Goal: Task Accomplishment & Management: Use online tool/utility

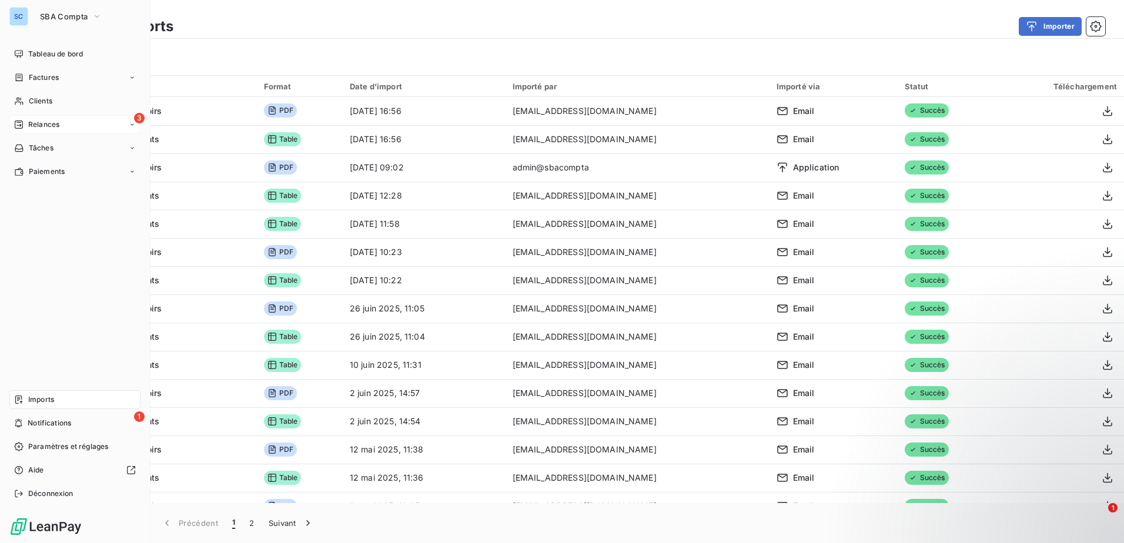
click at [72, 127] on div "3 Relances" at bounding box center [74, 124] width 131 height 19
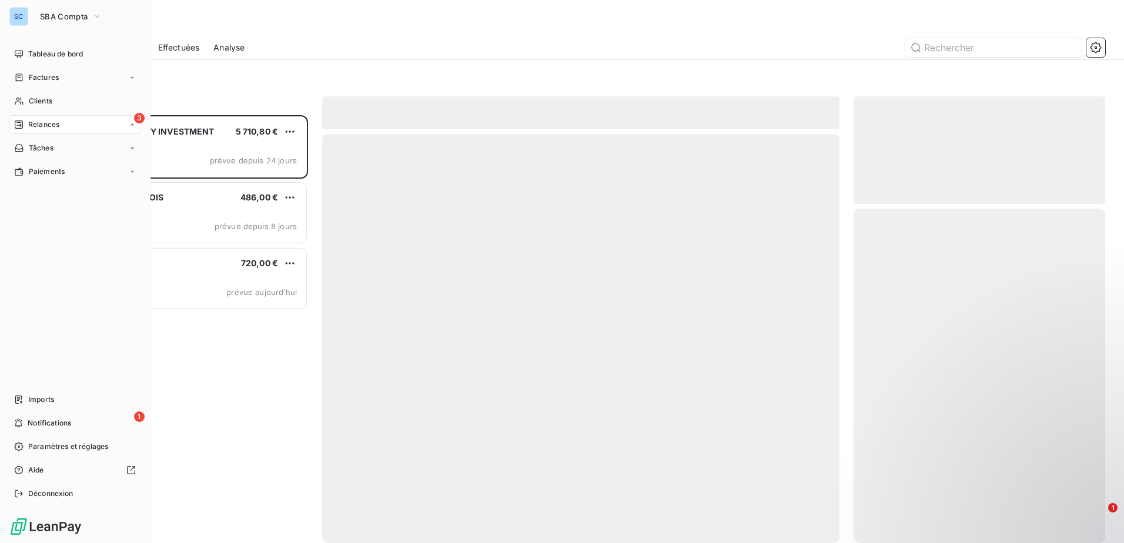
scroll to position [419, 243]
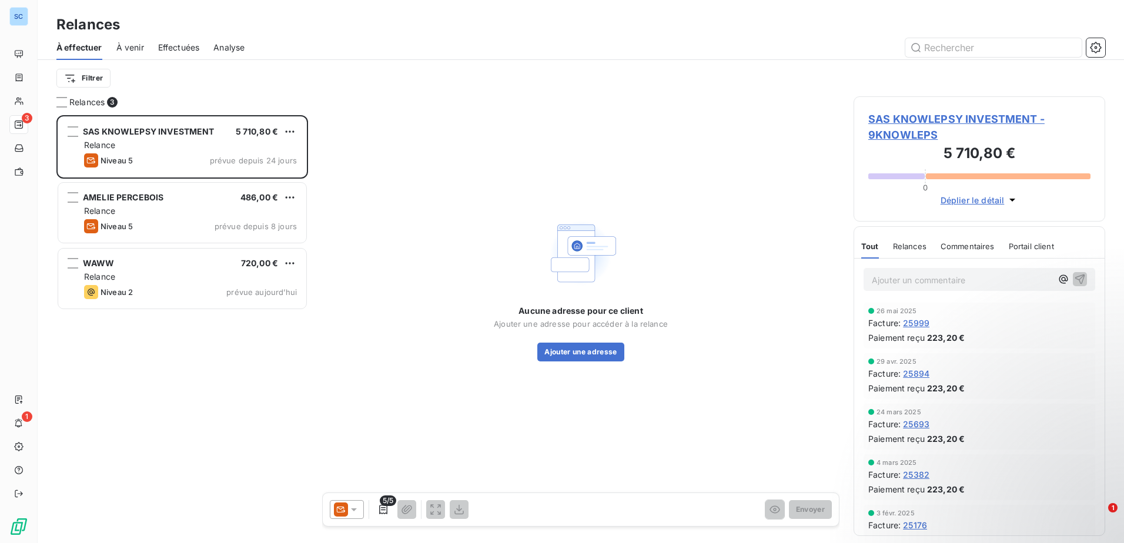
click at [360, 511] on div at bounding box center [347, 509] width 34 height 19
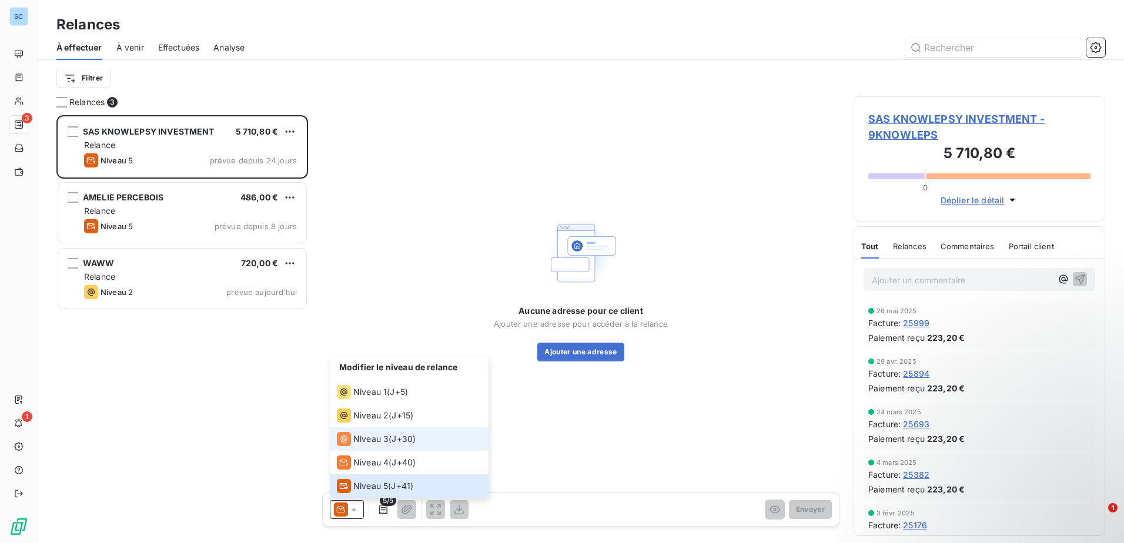
click at [406, 433] on span "J+30 )" at bounding box center [403, 439] width 24 height 12
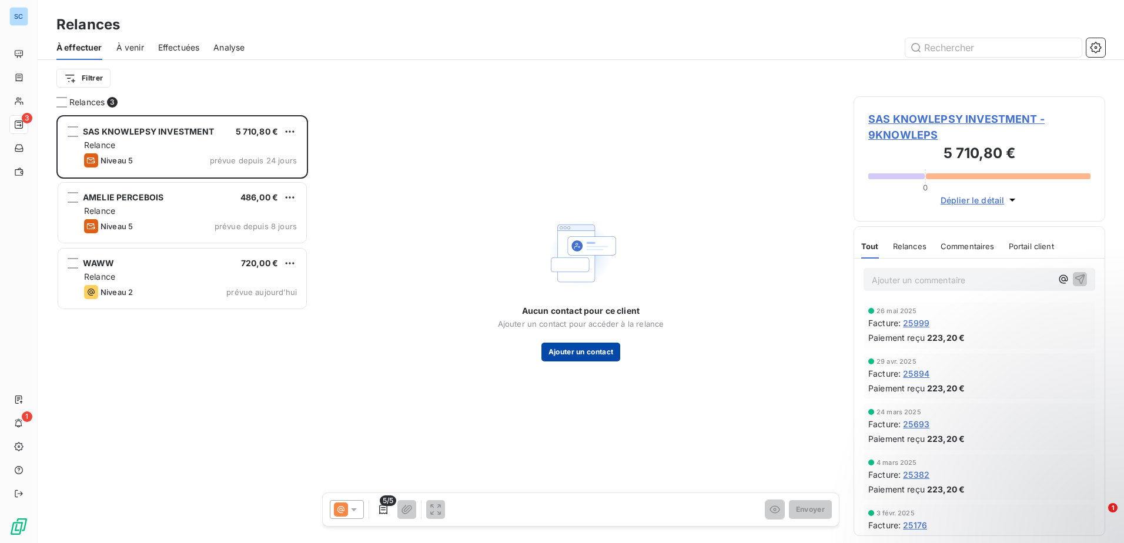
click at [608, 354] on button "Ajouter un contact" at bounding box center [580, 352] width 79 height 19
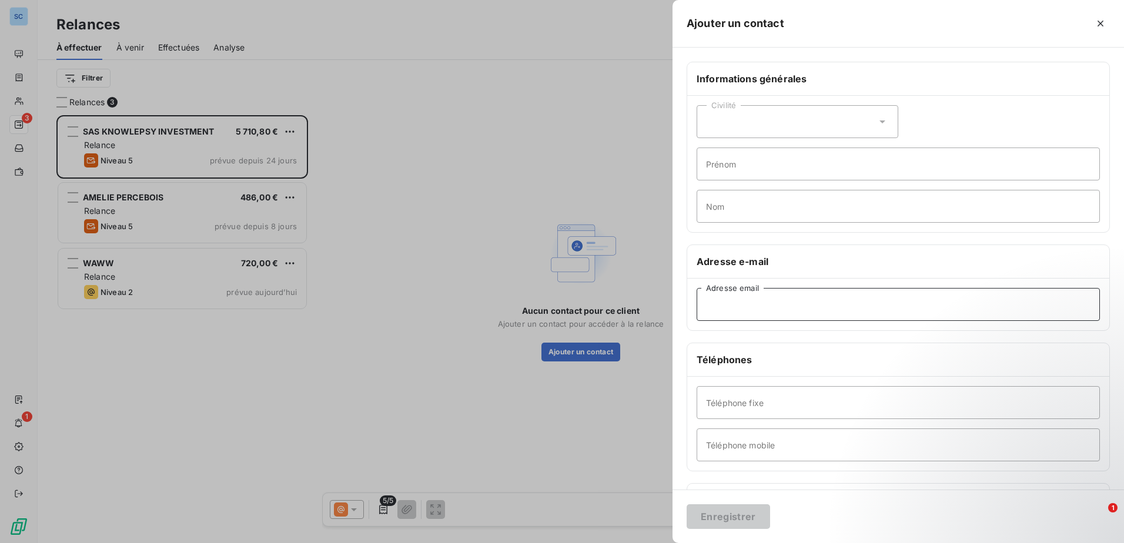
click at [743, 299] on input "Adresse email" at bounding box center [897, 304] width 403 height 33
paste input "[EMAIL_ADDRESS][DOMAIN_NAME]"
type input "[EMAIL_ADDRESS][DOMAIN_NAME]"
click at [733, 512] on button "Enregistrer" at bounding box center [727, 516] width 83 height 25
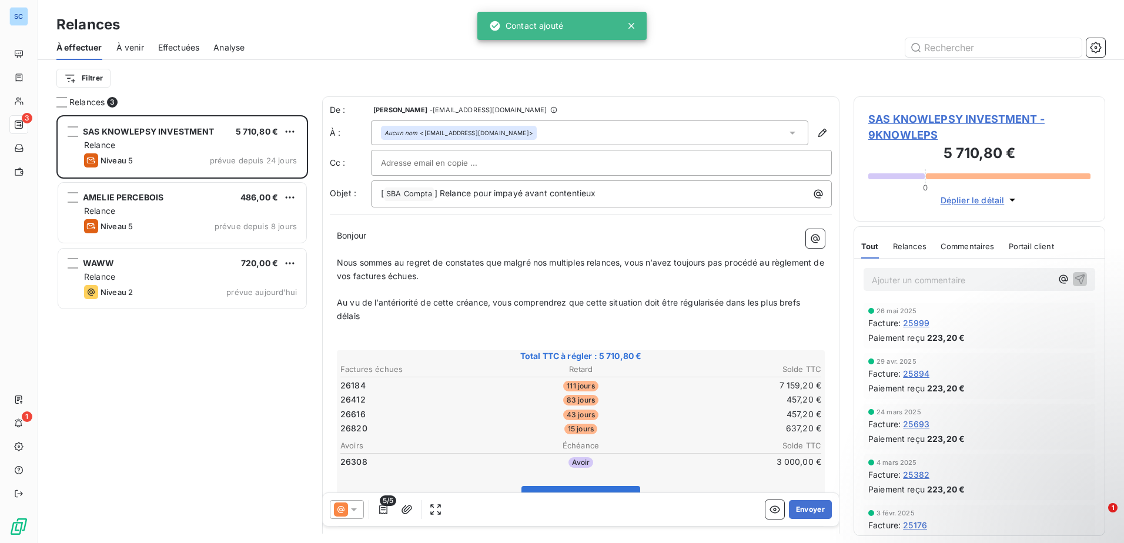
click at [343, 510] on icon at bounding box center [340, 509] width 7 height 7
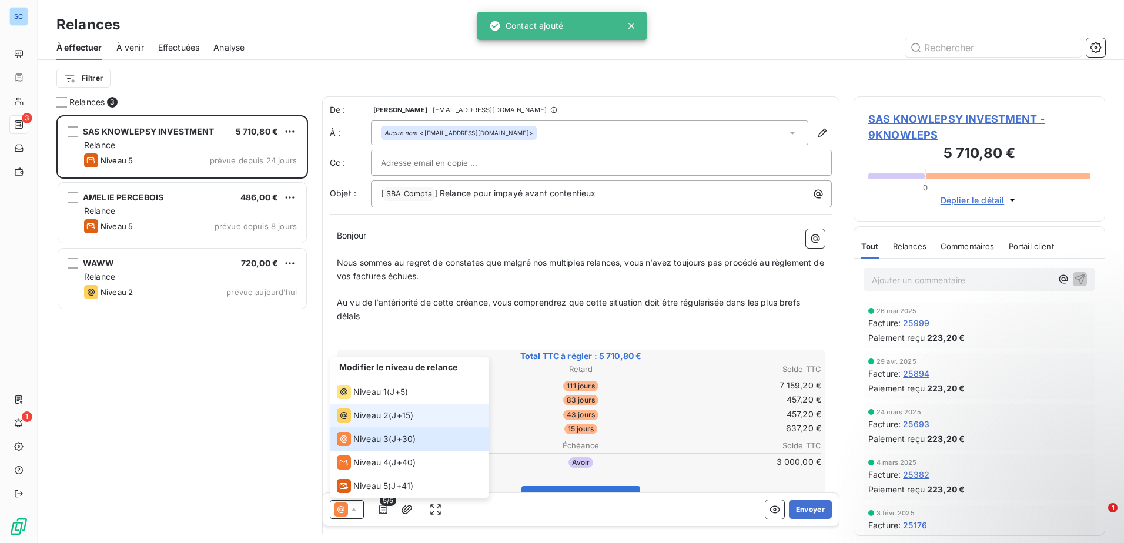
click at [362, 413] on span "Niveau 2" at bounding box center [370, 416] width 35 height 12
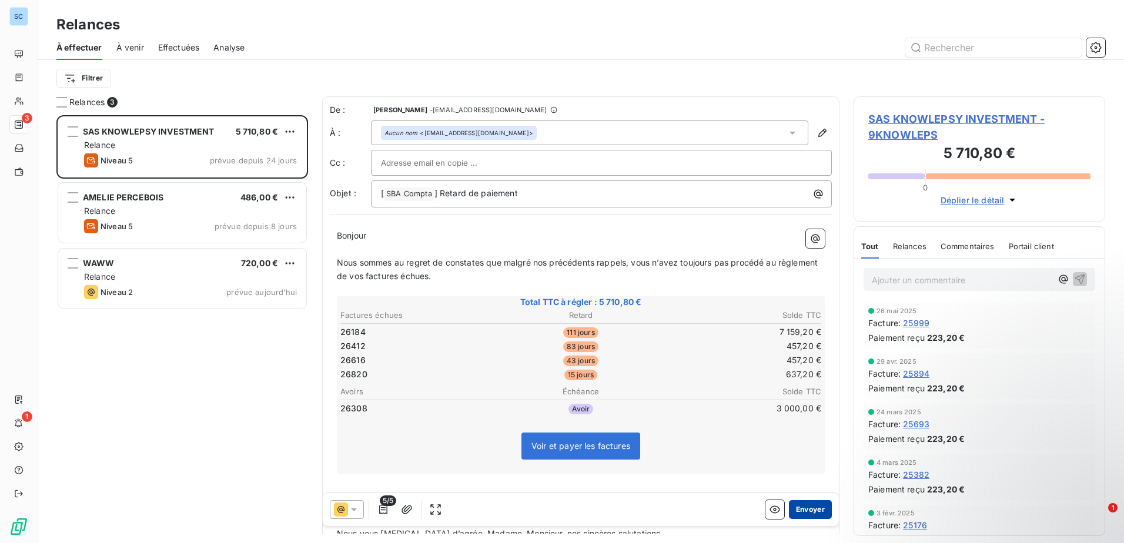
click at [807, 507] on button "Envoyer" at bounding box center [810, 509] width 43 height 19
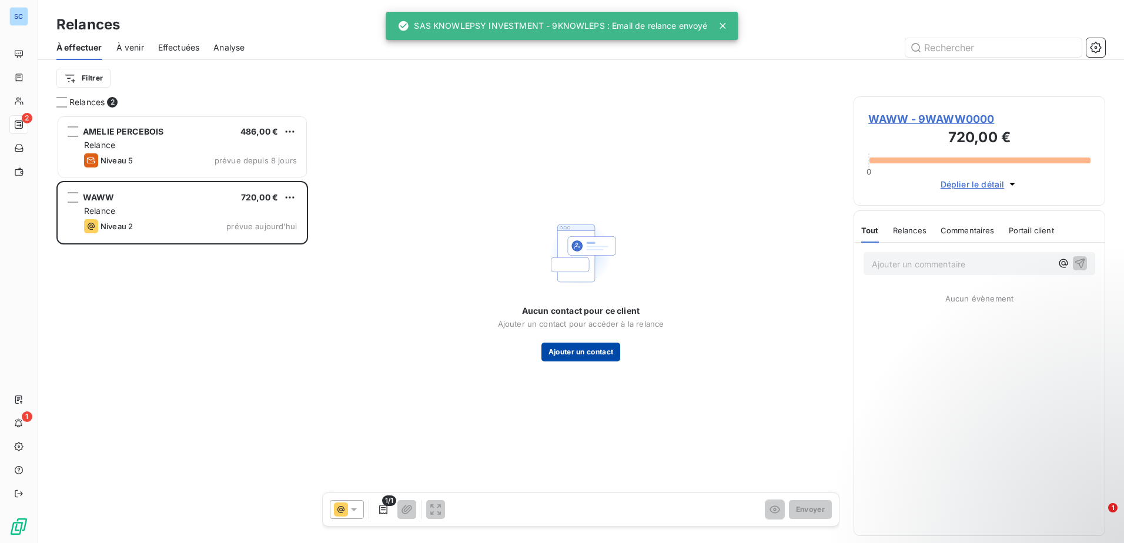
click at [566, 356] on button "Ajouter un contact" at bounding box center [580, 352] width 79 height 19
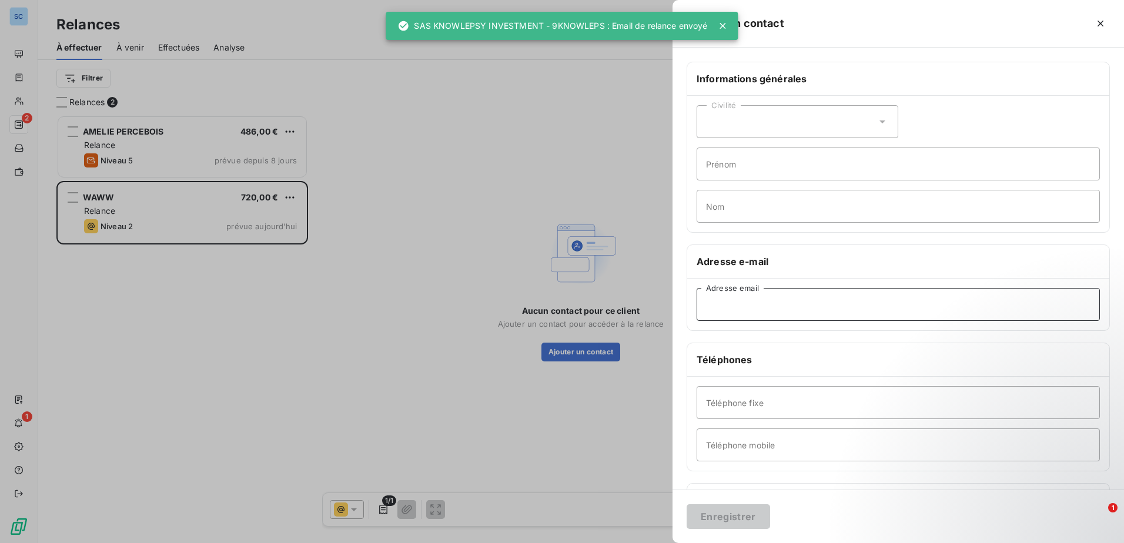
click at [725, 309] on input "Adresse email" at bounding box center [897, 304] width 403 height 33
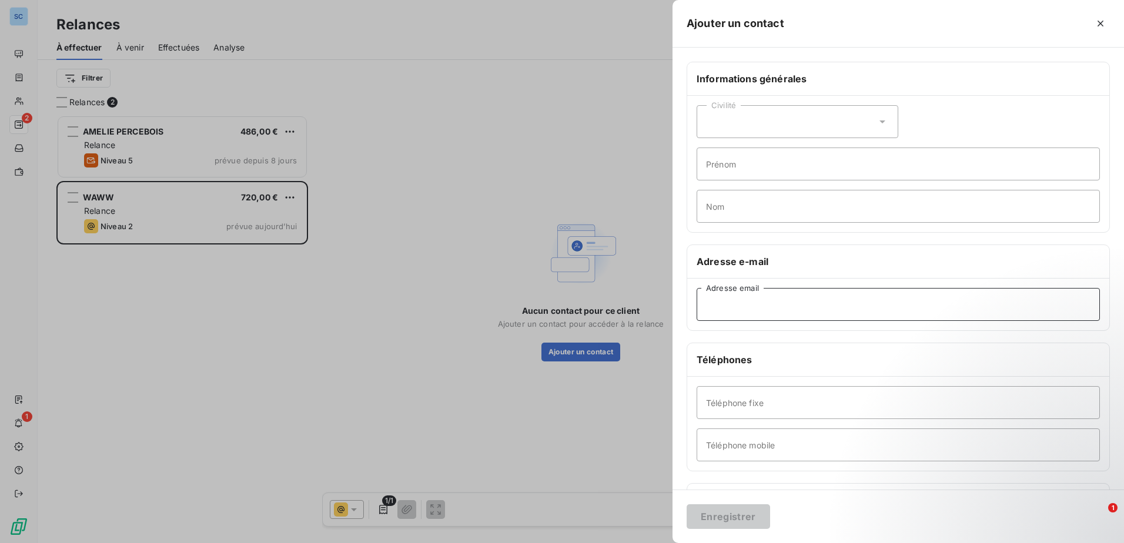
paste input "[EMAIL_ADDRESS][DOMAIN_NAME]"
type input "[EMAIL_ADDRESS][DOMAIN_NAME]"
click at [720, 521] on button "Enregistrer" at bounding box center [727, 516] width 83 height 25
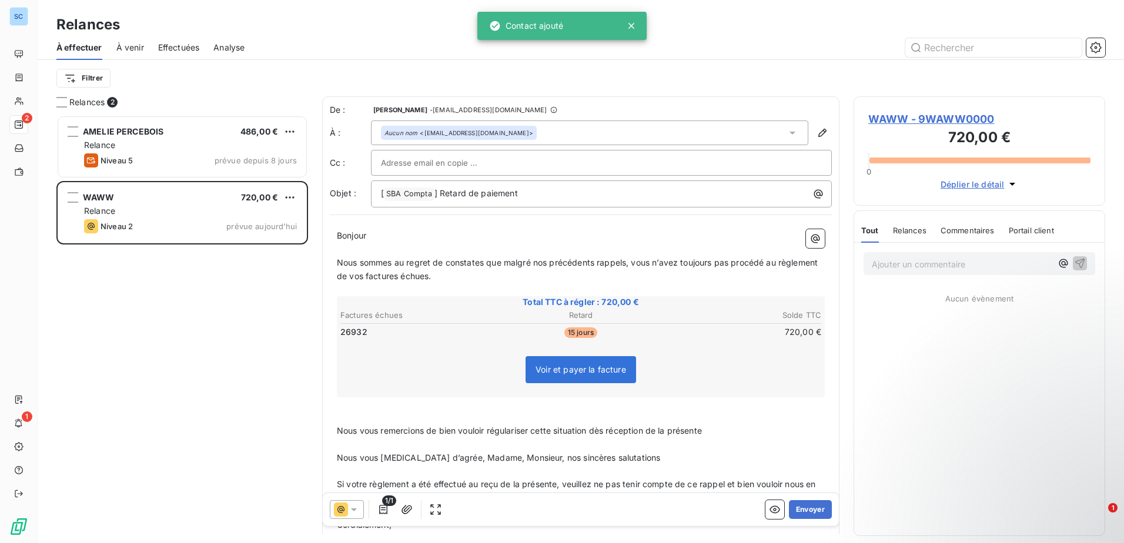
click at [343, 511] on icon at bounding box center [341, 509] width 14 height 14
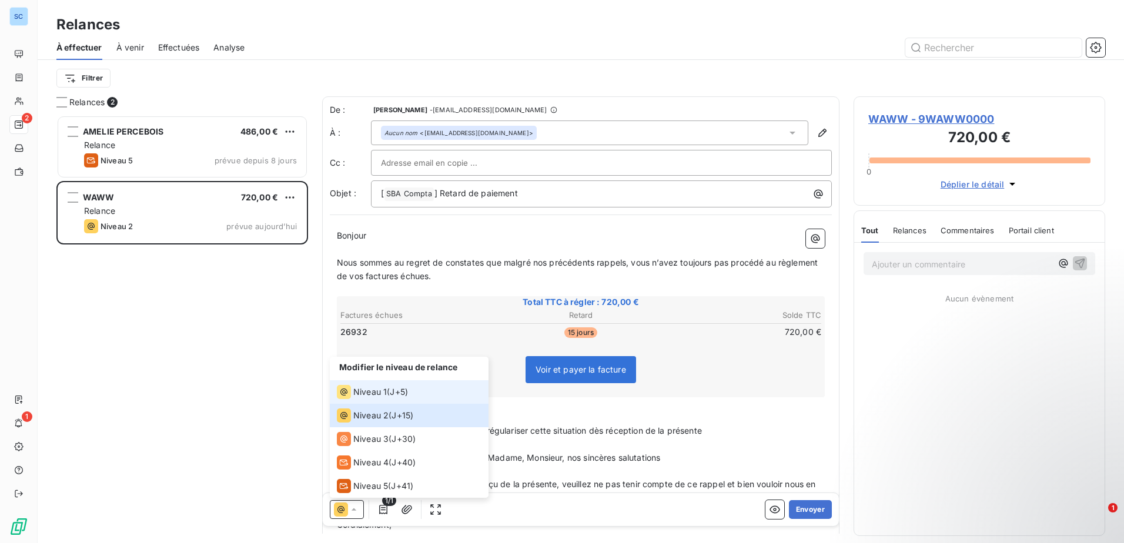
click at [402, 396] on span "J+5 )" at bounding box center [399, 392] width 18 height 12
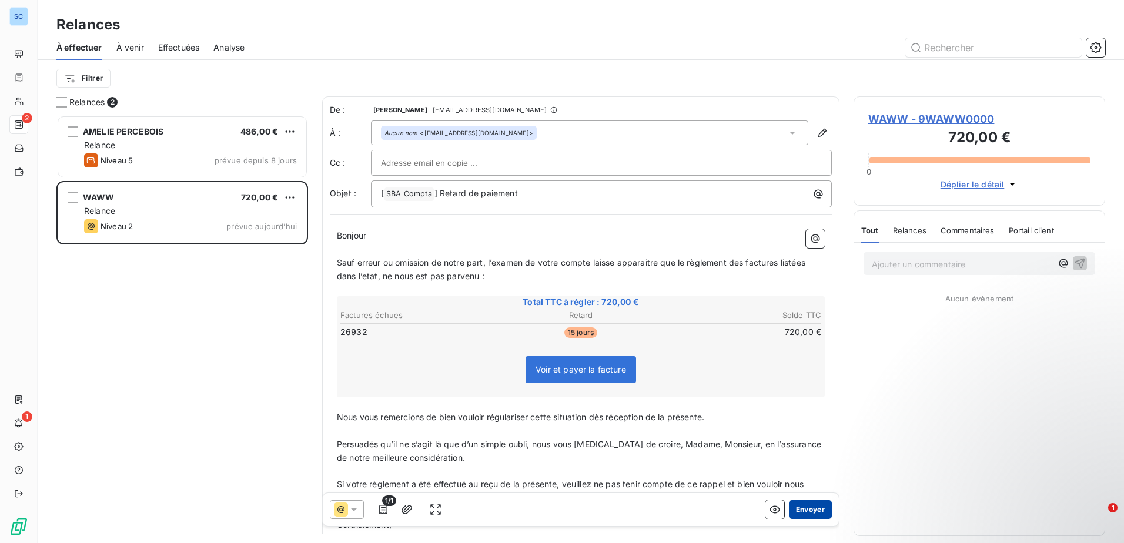
click at [799, 514] on button "Envoyer" at bounding box center [810, 509] width 43 height 19
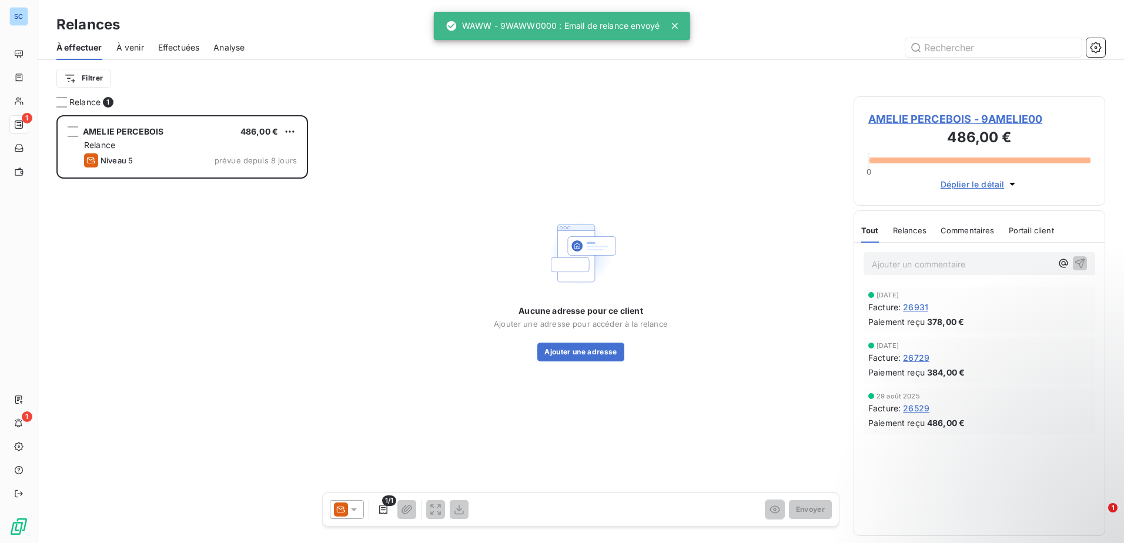
click at [604, 23] on div "WAWW - 9WAWW0000 : Email de relance envoyé" at bounding box center [552, 25] width 214 height 21
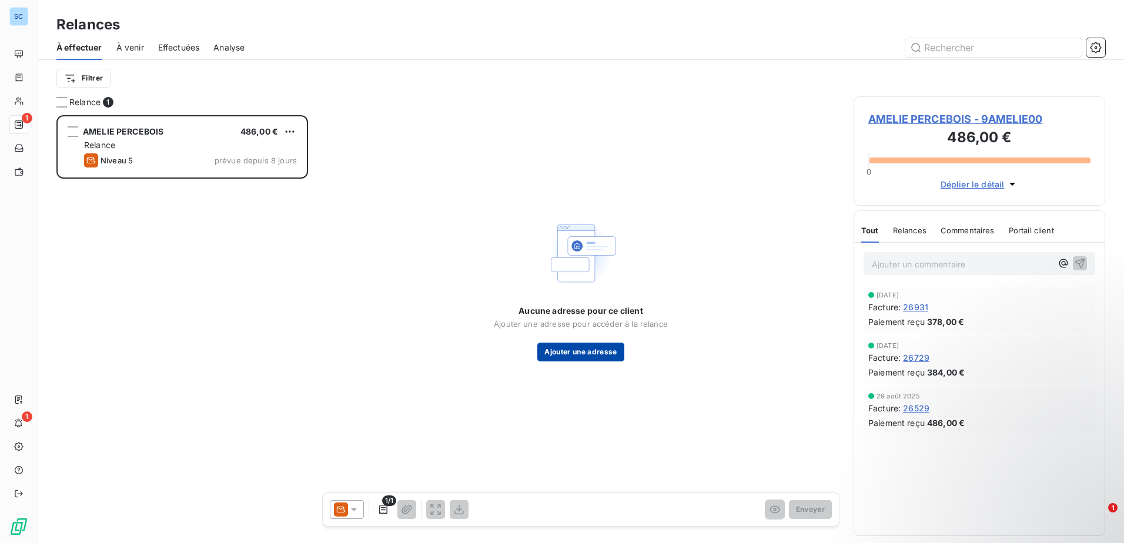
click at [611, 350] on button "Ajouter une adresse" at bounding box center [580, 352] width 86 height 19
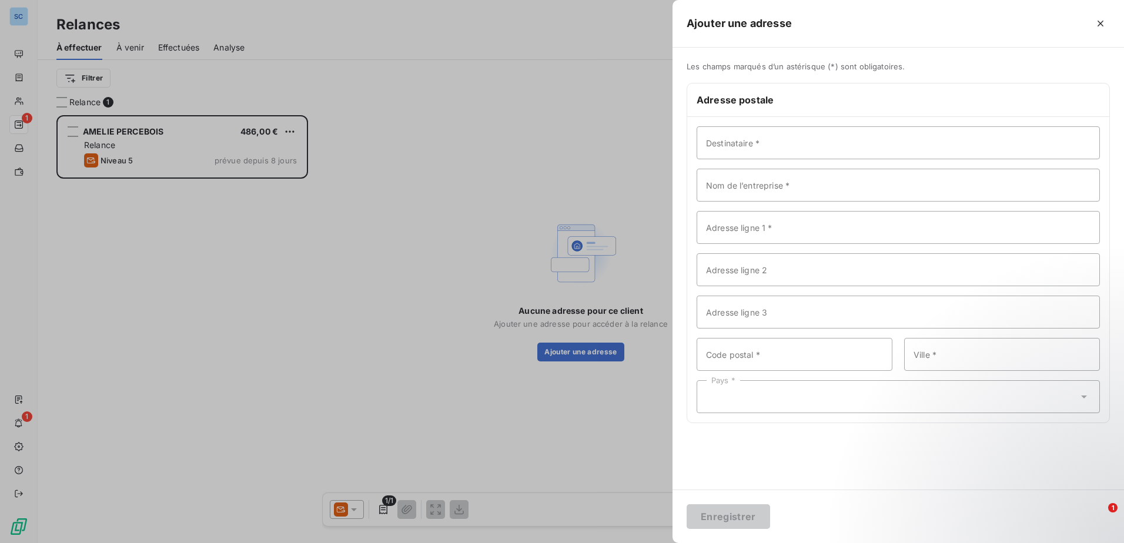
click at [425, 241] on div at bounding box center [562, 271] width 1124 height 543
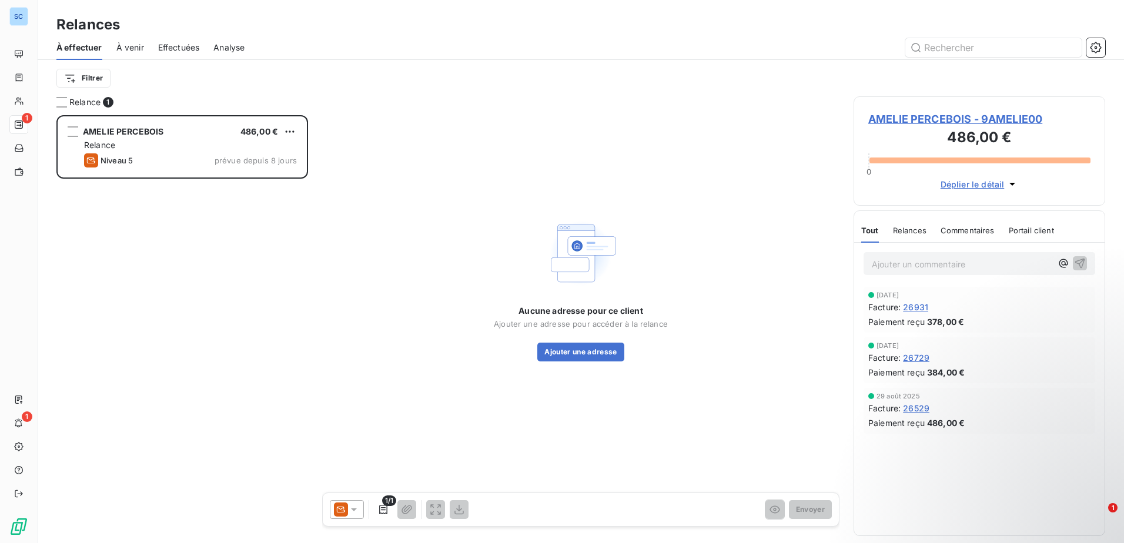
click at [345, 508] on icon at bounding box center [341, 509] width 14 height 14
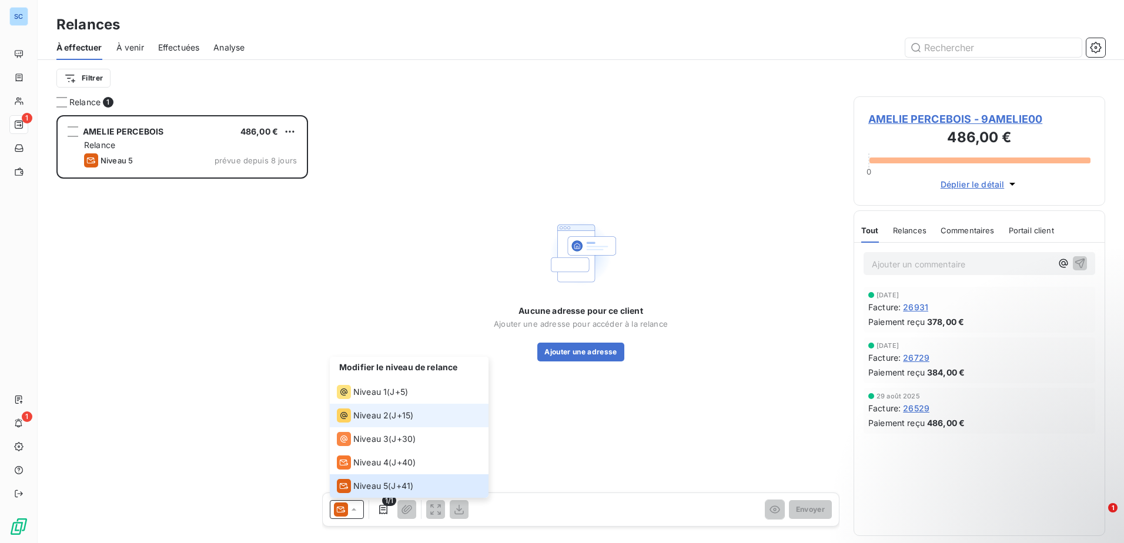
click at [381, 420] on span "Niveau 2" at bounding box center [370, 416] width 35 height 12
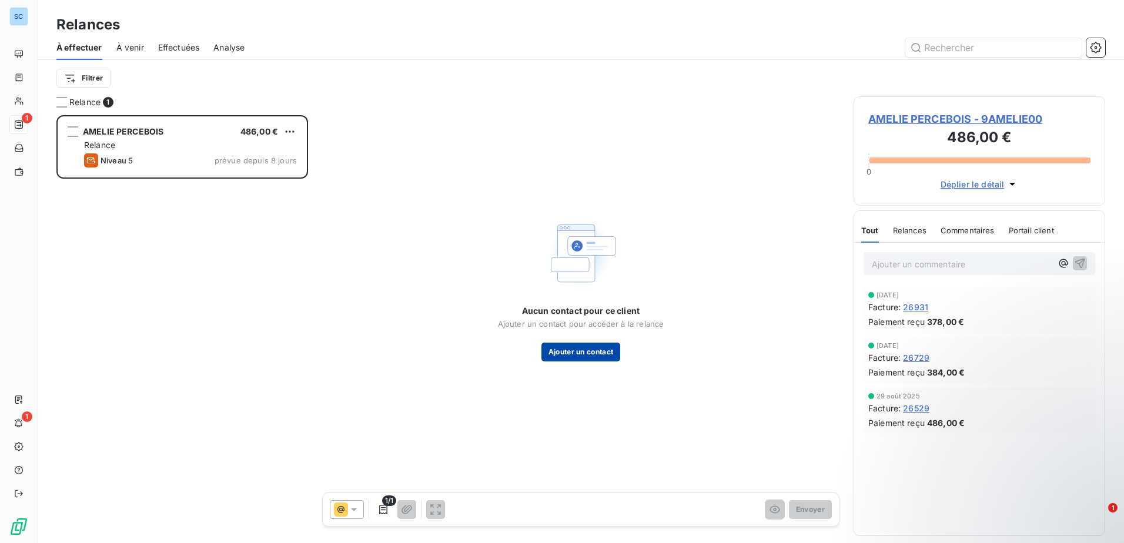
click at [577, 356] on button "Ajouter un contact" at bounding box center [580, 352] width 79 height 19
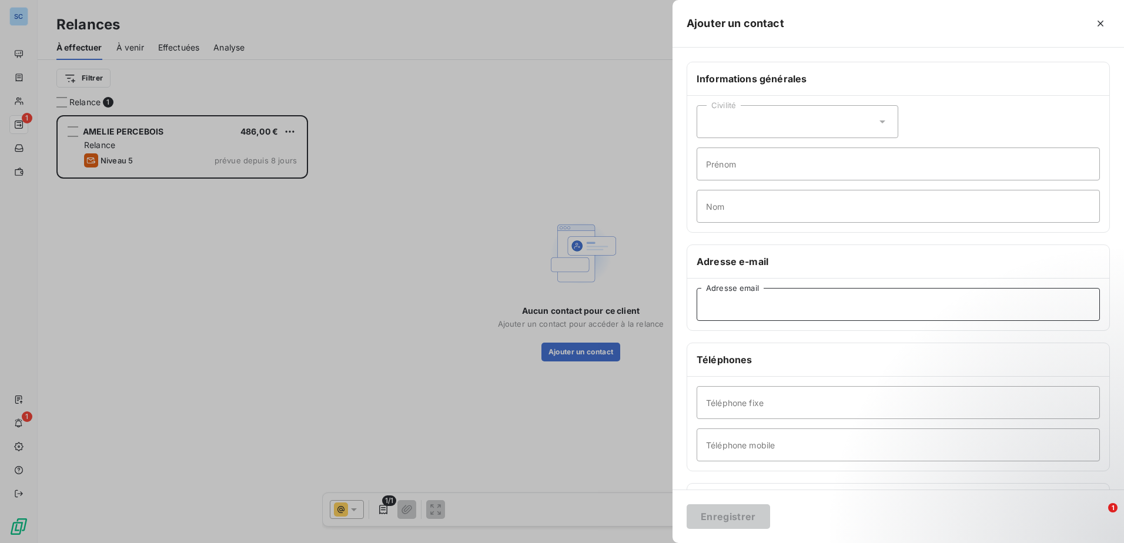
click at [740, 305] on input "Adresse email" at bounding box center [897, 304] width 403 height 33
paste input "[EMAIL_ADDRESS][DOMAIN_NAME]"
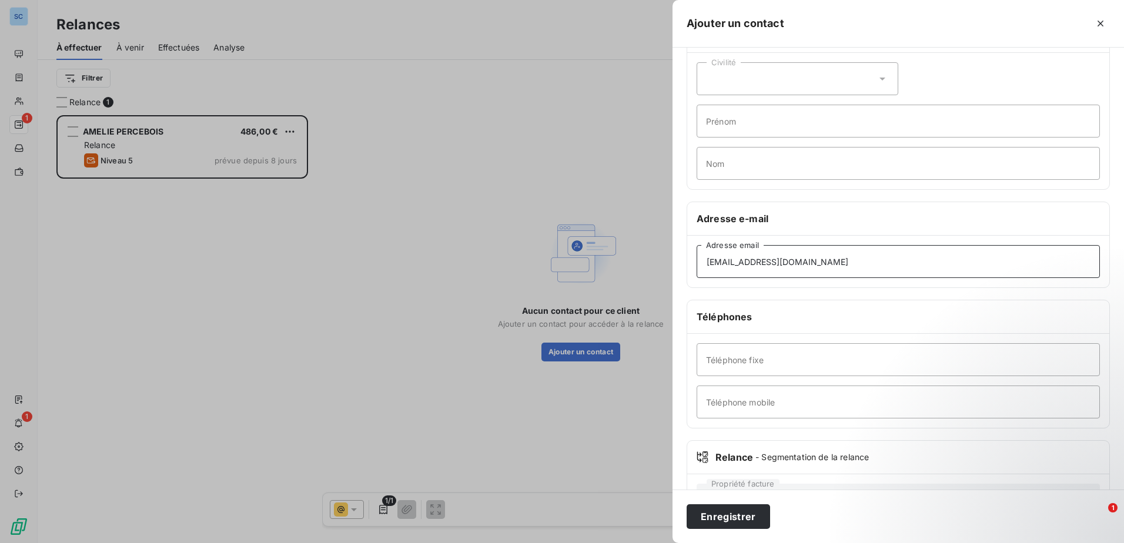
scroll to position [94, 0]
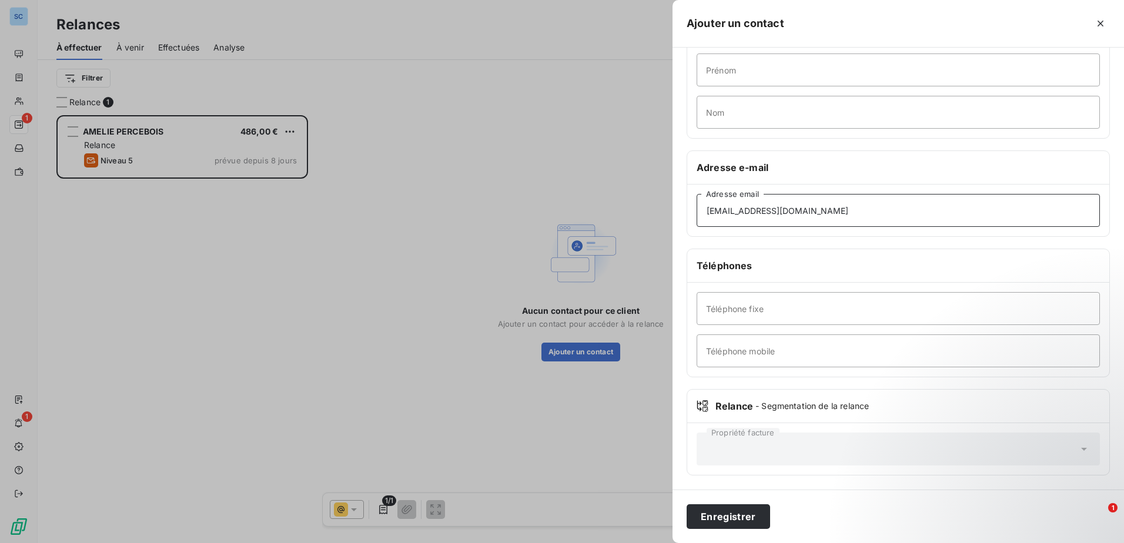
type input "[EMAIL_ADDRESS][DOMAIN_NAME]"
click at [749, 439] on div "Propriété facture" at bounding box center [897, 449] width 403 height 33
drag, startPoint x: 749, startPoint y: 439, endPoint x: 794, endPoint y: 282, distance: 163.1
click at [794, 282] on div "Téléphones Téléphone fixe Téléphone mobile" at bounding box center [897, 313] width 423 height 129
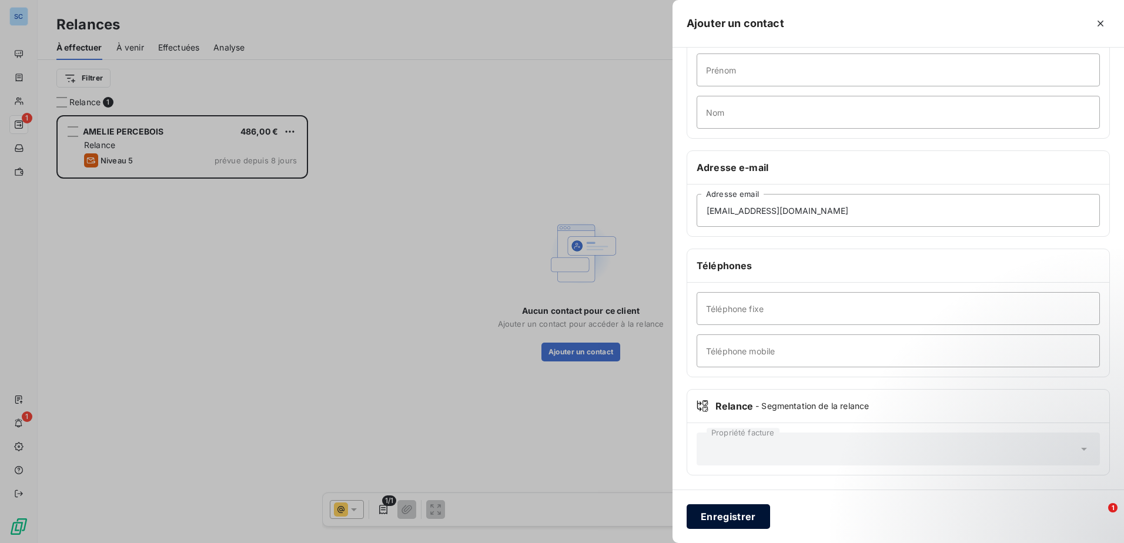
click at [740, 520] on button "Enregistrer" at bounding box center [727, 516] width 83 height 25
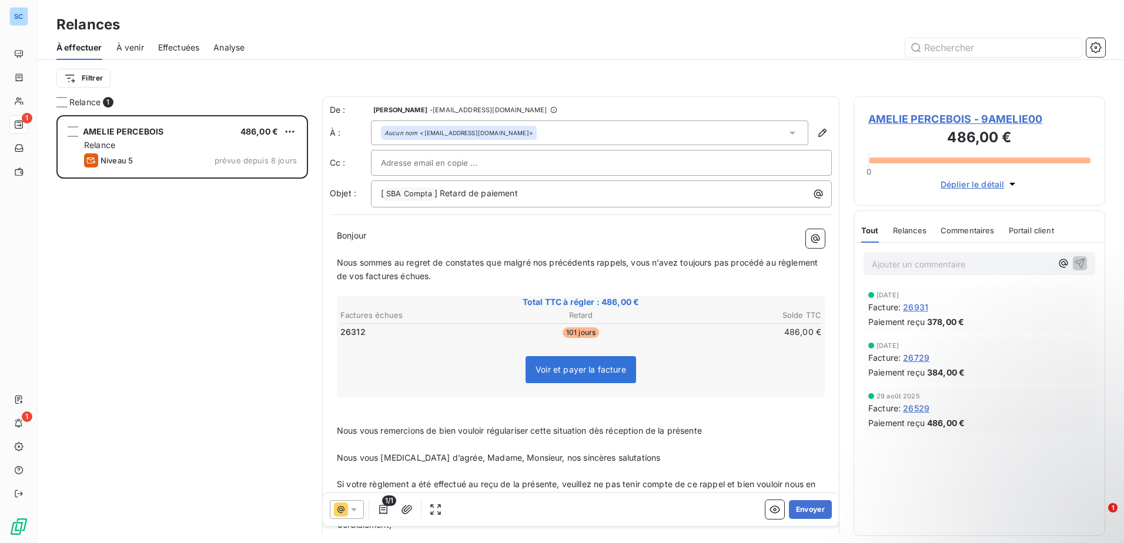
click at [338, 427] on span "Nous vous remercions de bien vouloir régulariser cette situation dès réception …" at bounding box center [519, 430] width 365 height 10
click at [339, 260] on span "Nous sommes au regret de constates que malgré nos précédents rappels, vous n’av…" at bounding box center [578, 269] width 483 height 24
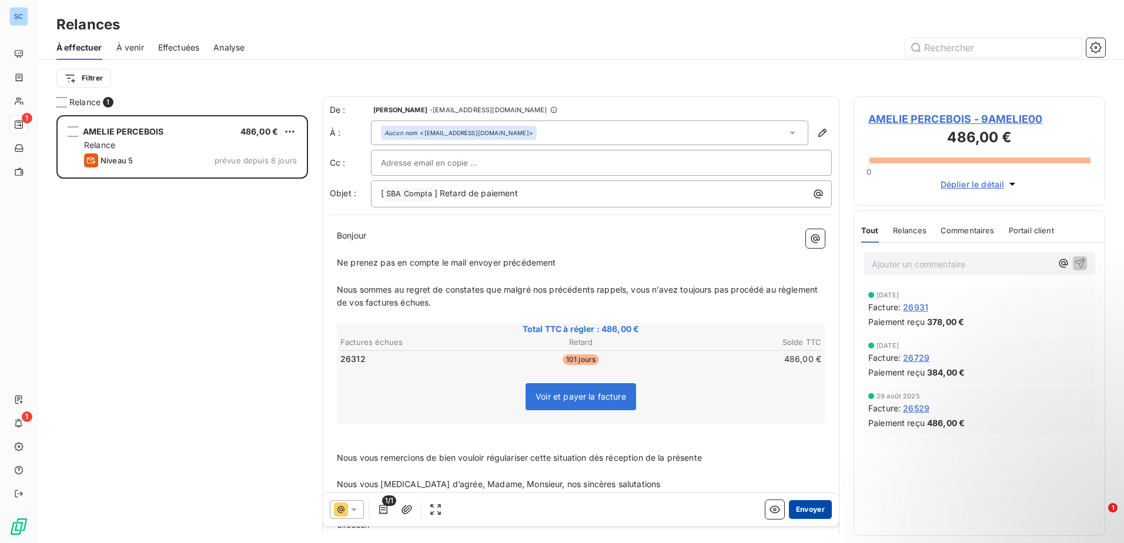
click at [805, 505] on button "Envoyer" at bounding box center [810, 509] width 43 height 19
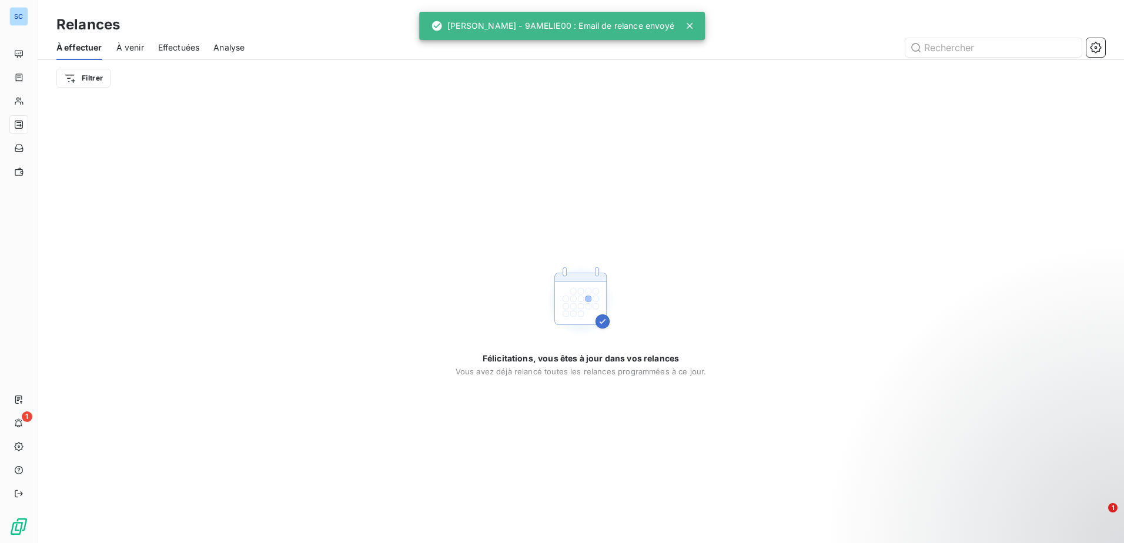
click at [181, 41] on div "Effectuées" at bounding box center [179, 47] width 42 height 25
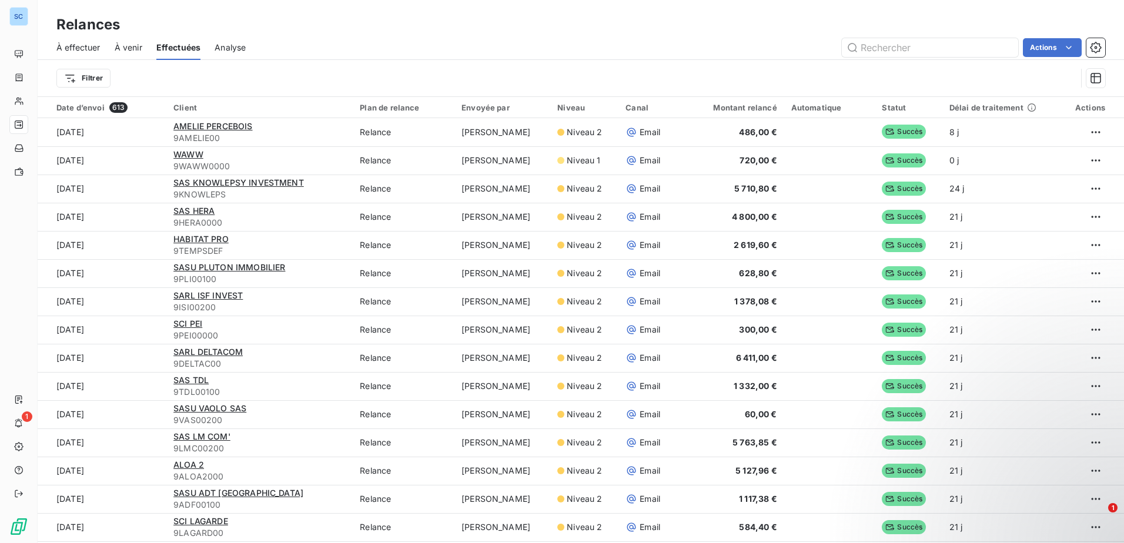
click at [1075, 160] on html "SC 1 Relances À effectuer À venir Effectuées Analyse Actions Filtrer Date d’env…" at bounding box center [562, 271] width 1124 height 543
click at [986, 157] on html "SC 1 Relances À effectuer À venir Effectuées Analyse Actions Filtrer Date d’env…" at bounding box center [562, 271] width 1124 height 543
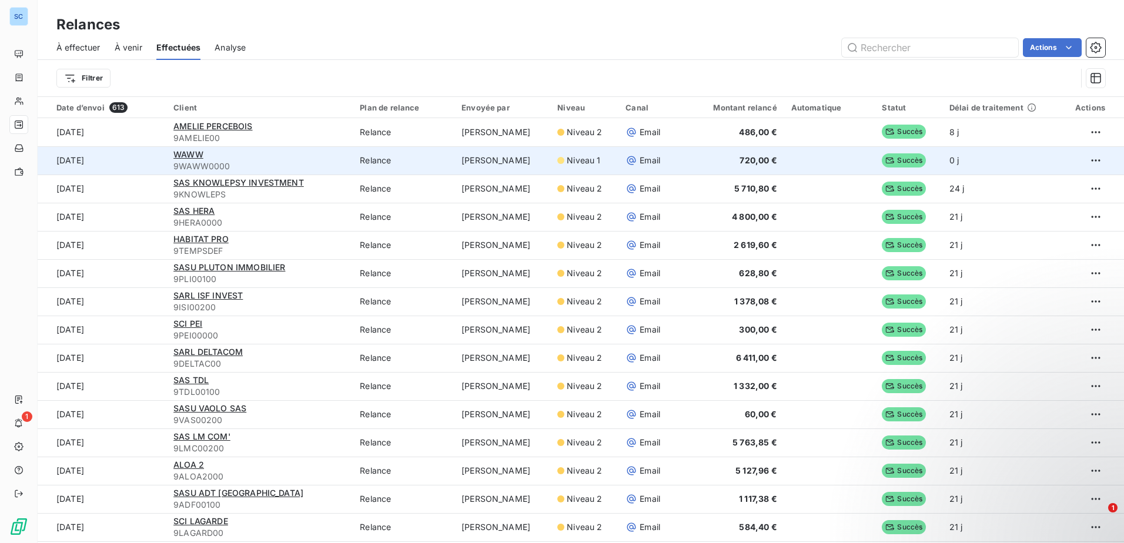
click at [274, 162] on span "9WAWW0000" at bounding box center [259, 166] width 172 height 12
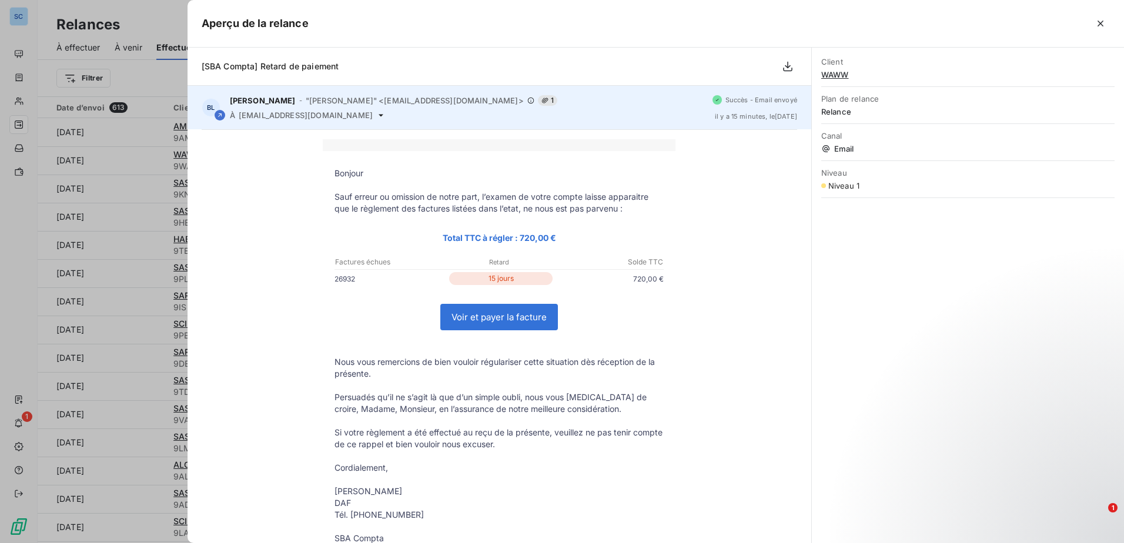
click at [376, 112] on icon at bounding box center [380, 114] width 9 height 9
click at [376, 113] on icon at bounding box center [380, 114] width 9 height 9
click at [376, 116] on icon at bounding box center [380, 114] width 9 height 9
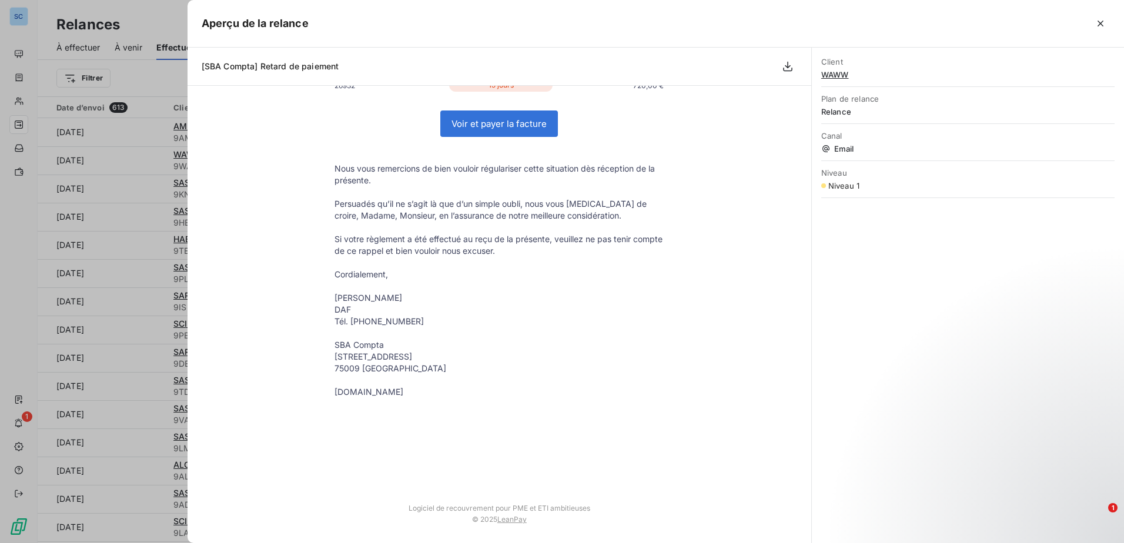
scroll to position [175, 0]
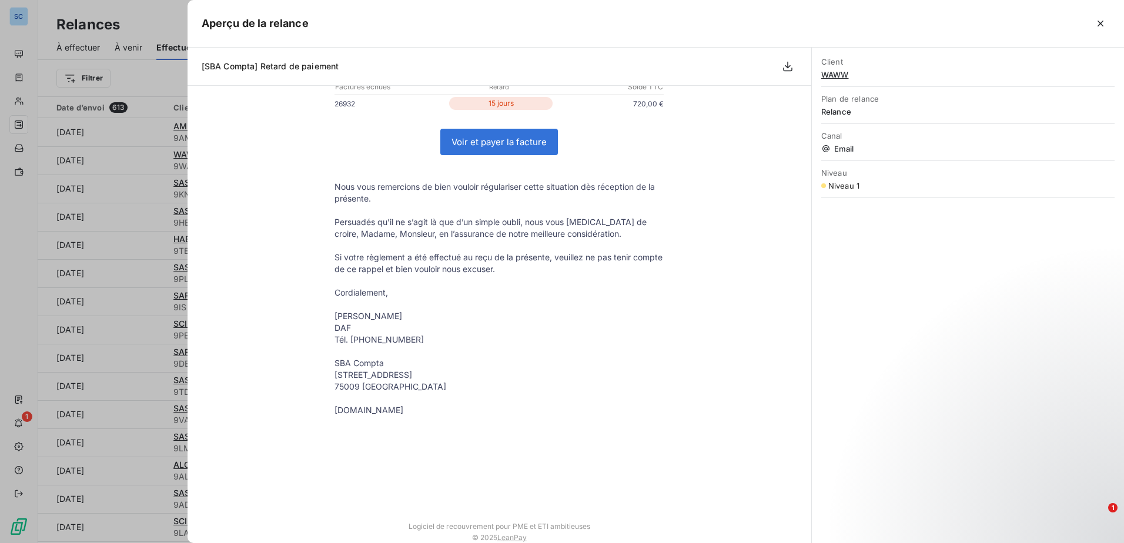
click at [116, 6] on div at bounding box center [562, 271] width 1124 height 543
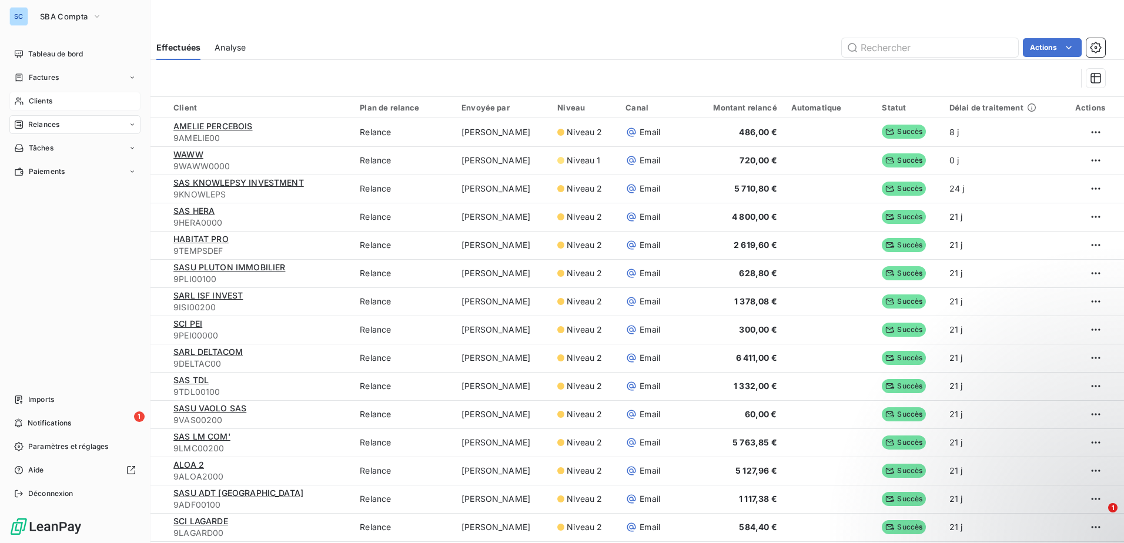
click at [51, 104] on span "Clients" at bounding box center [41, 101] width 24 height 11
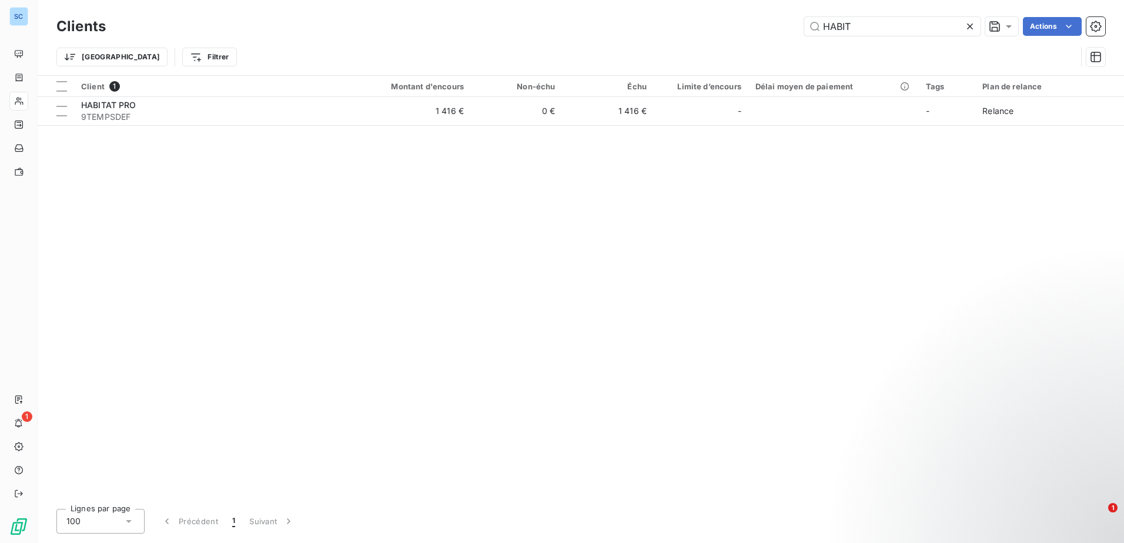
drag, startPoint x: 872, startPoint y: 32, endPoint x: 793, endPoint y: 26, distance: 78.9
click at [800, 23] on div "HABIT Actions" at bounding box center [612, 26] width 985 height 19
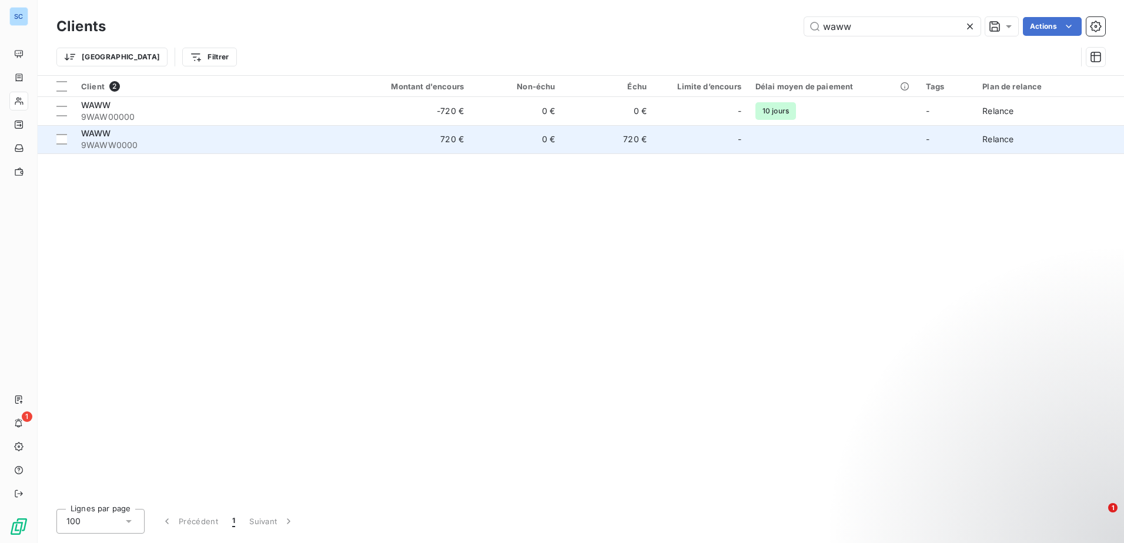
type input "waww"
click at [819, 142] on td at bounding box center [833, 139] width 170 height 28
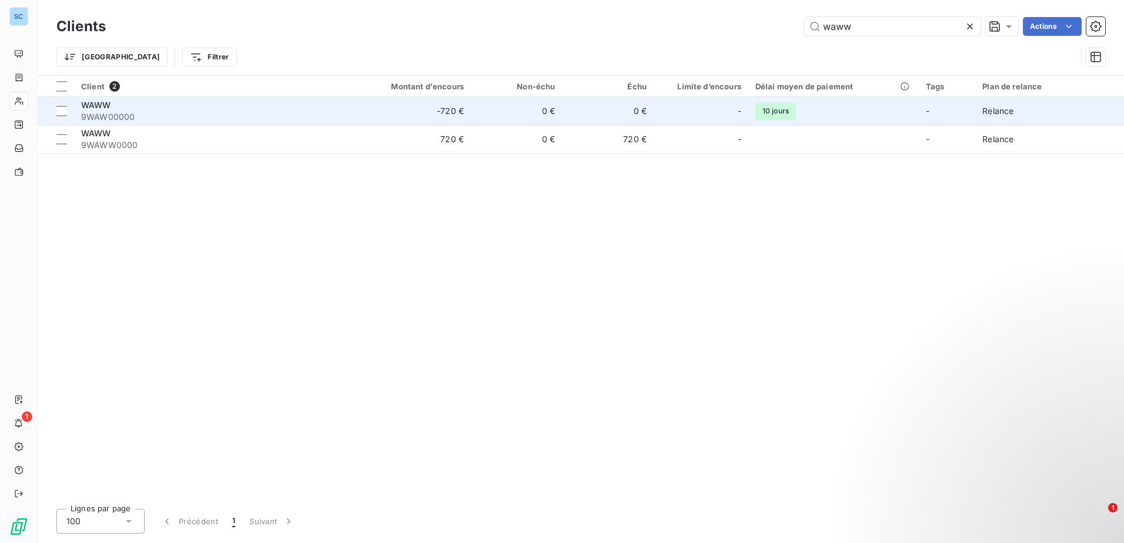
click at [310, 106] on div "WAWW" at bounding box center [211, 105] width 260 height 12
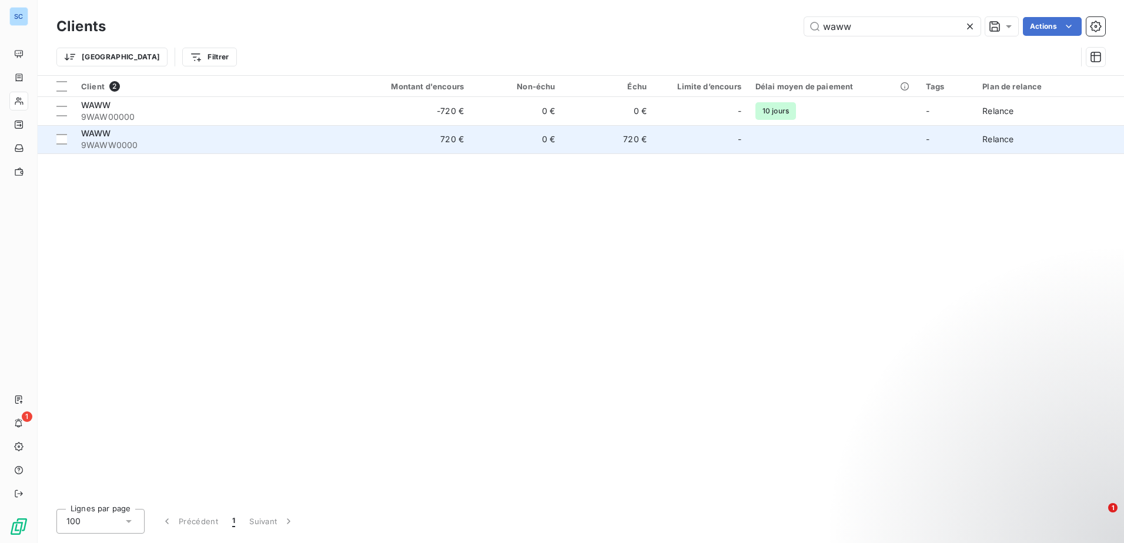
click at [364, 136] on td "720 €" at bounding box center [409, 139] width 122 height 28
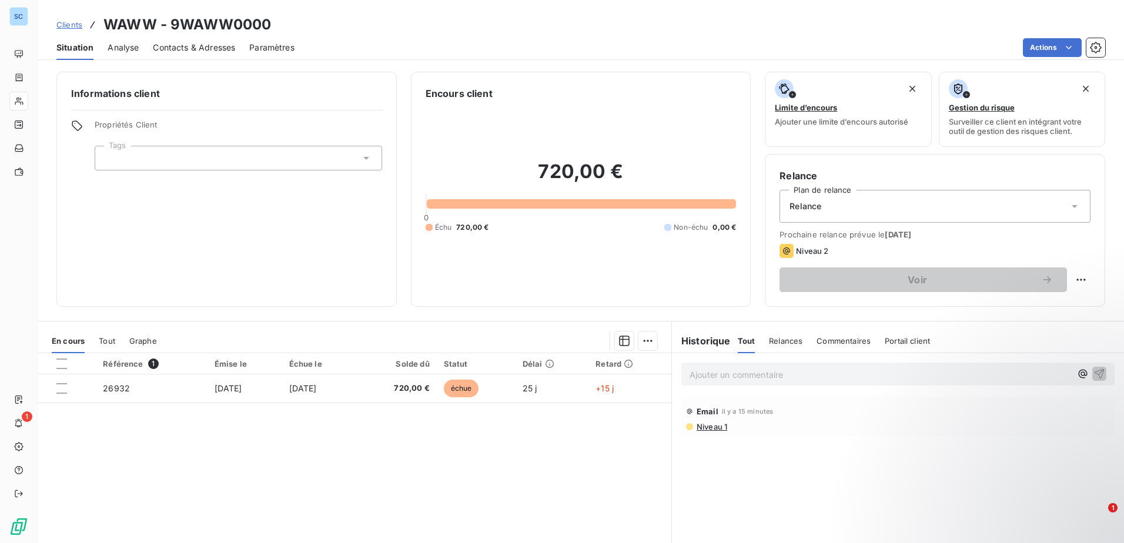
click at [176, 44] on span "Contacts & Adresses" at bounding box center [194, 48] width 82 height 12
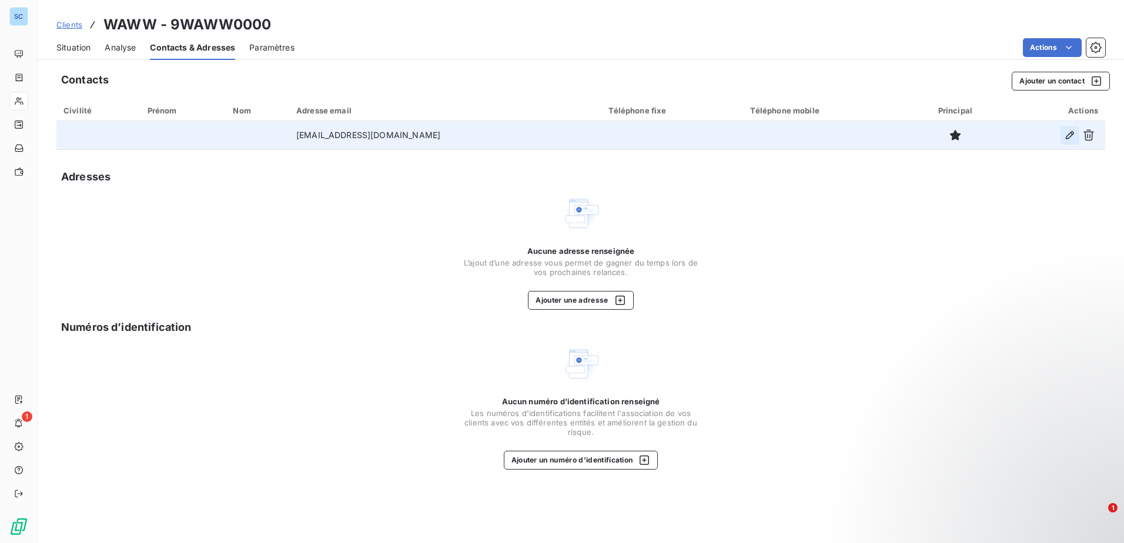
click at [1066, 137] on icon "button" at bounding box center [1069, 135] width 8 height 8
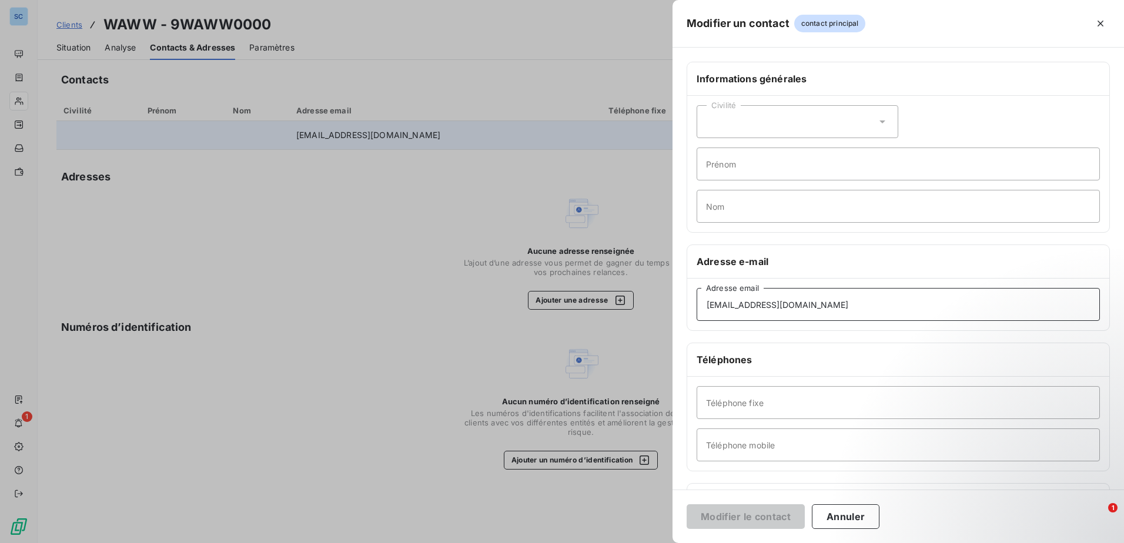
drag, startPoint x: 832, startPoint y: 310, endPoint x: 631, endPoint y: 308, distance: 201.6
click at [631, 542] on div "Modifier un contact contact principal Informations générales Civilité Prénom No…" at bounding box center [562, 543] width 1124 height 0
drag, startPoint x: 842, startPoint y: 507, endPoint x: 853, endPoint y: 507, distance: 11.2
click at [847, 512] on button "Annuler" at bounding box center [846, 516] width 68 height 25
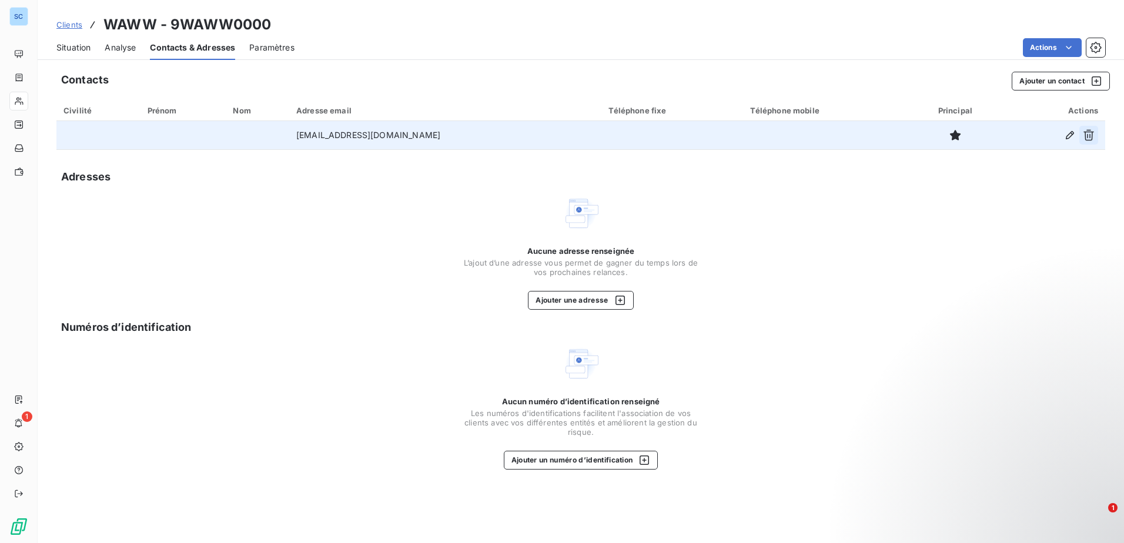
click at [1092, 133] on icon "button" at bounding box center [1088, 135] width 11 height 11
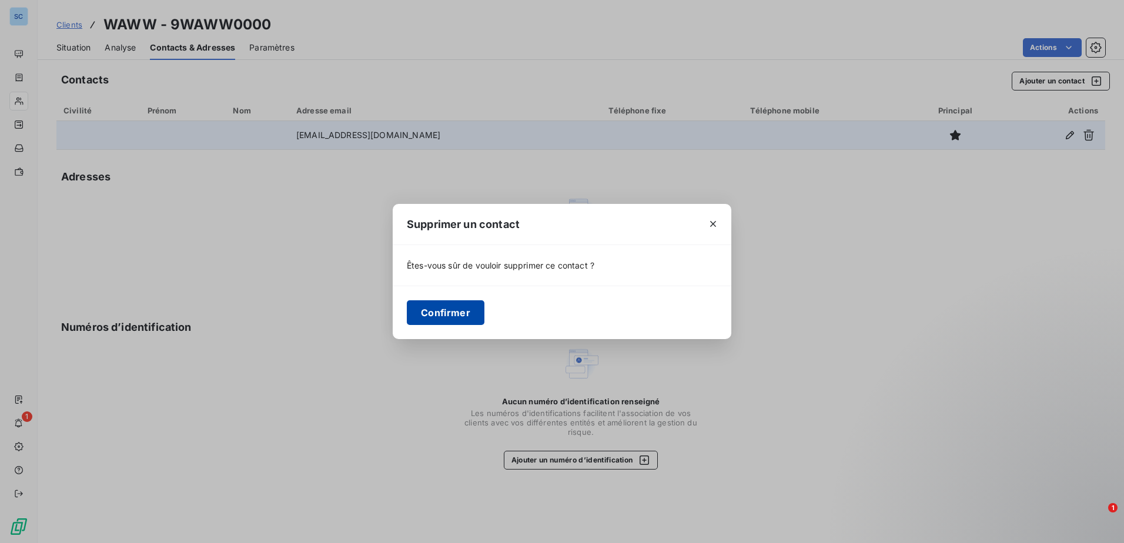
click at [460, 318] on button "Confirmer" at bounding box center [446, 312] width 78 height 25
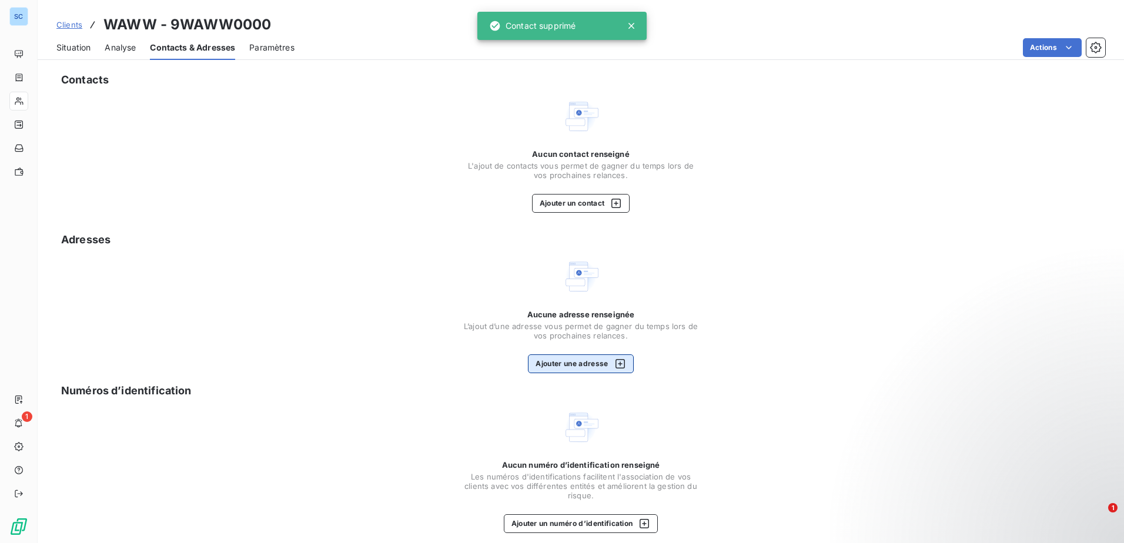
click at [587, 361] on button "Ajouter une adresse" at bounding box center [580, 363] width 105 height 19
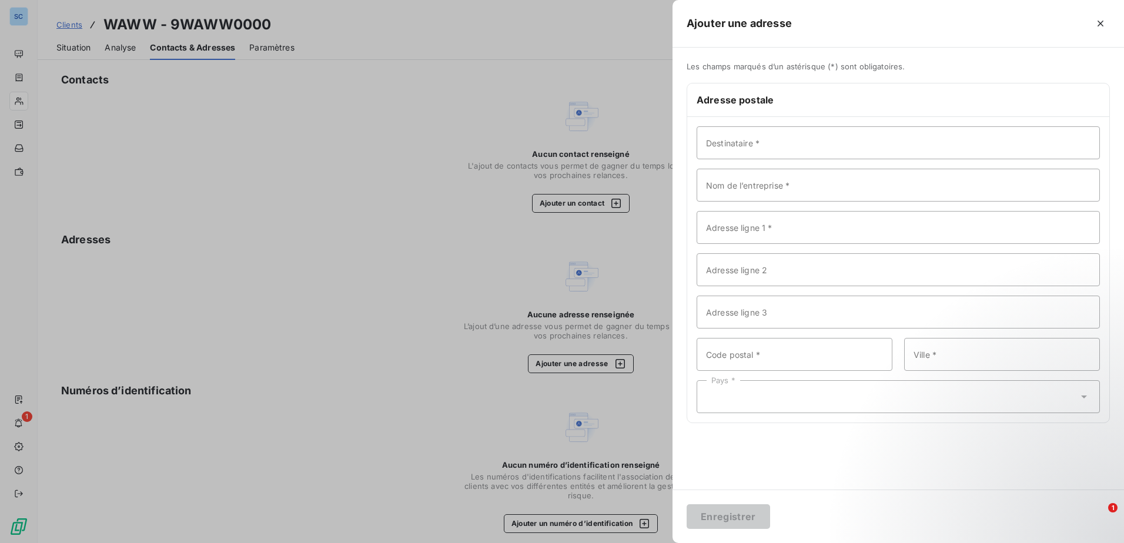
click at [458, 163] on div at bounding box center [562, 271] width 1124 height 543
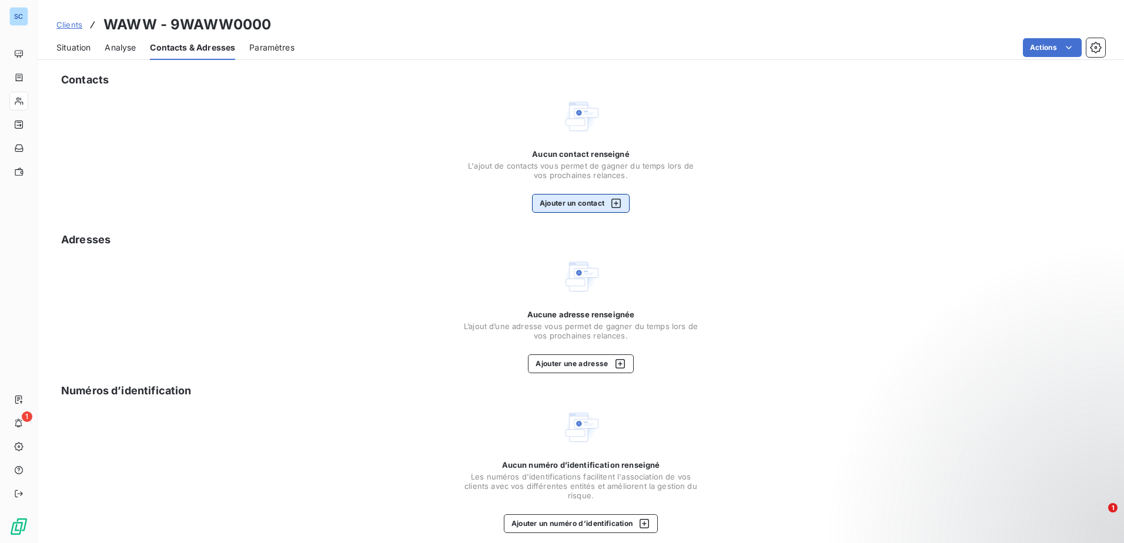
click at [550, 200] on button "Ajouter un contact" at bounding box center [581, 203] width 98 height 19
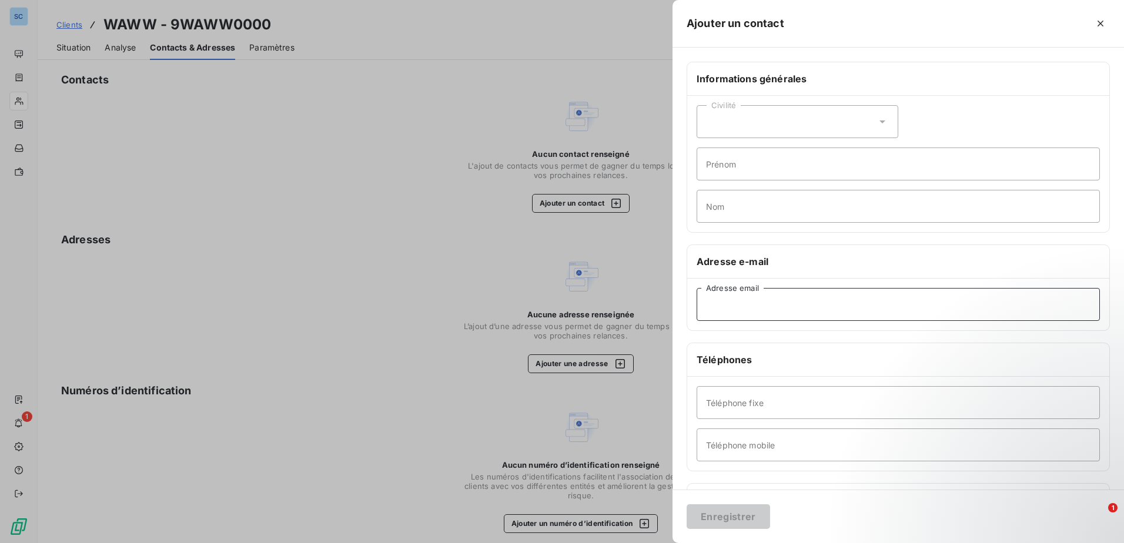
click at [894, 297] on input "Adresse email" at bounding box center [897, 304] width 403 height 33
paste input "[EMAIL_ADDRESS][DOMAIN_NAME]"
type input "[EMAIL_ADDRESS][DOMAIN_NAME]"
drag, startPoint x: 873, startPoint y: 306, endPoint x: 660, endPoint y: 299, distance: 213.4
click at [660, 542] on div "Ajouter un contact Informations générales Civilité Prénom Nom Adresse e-mail [E…" at bounding box center [562, 543] width 1124 height 0
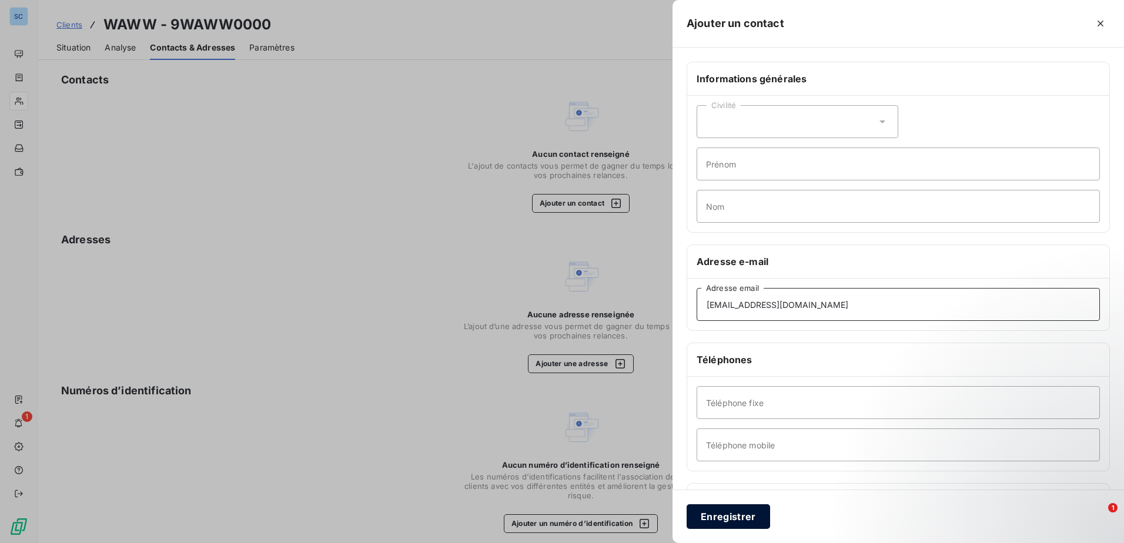
type input "[EMAIL_ADDRESS][DOMAIN_NAME]"
click at [733, 514] on button "Enregistrer" at bounding box center [727, 516] width 83 height 25
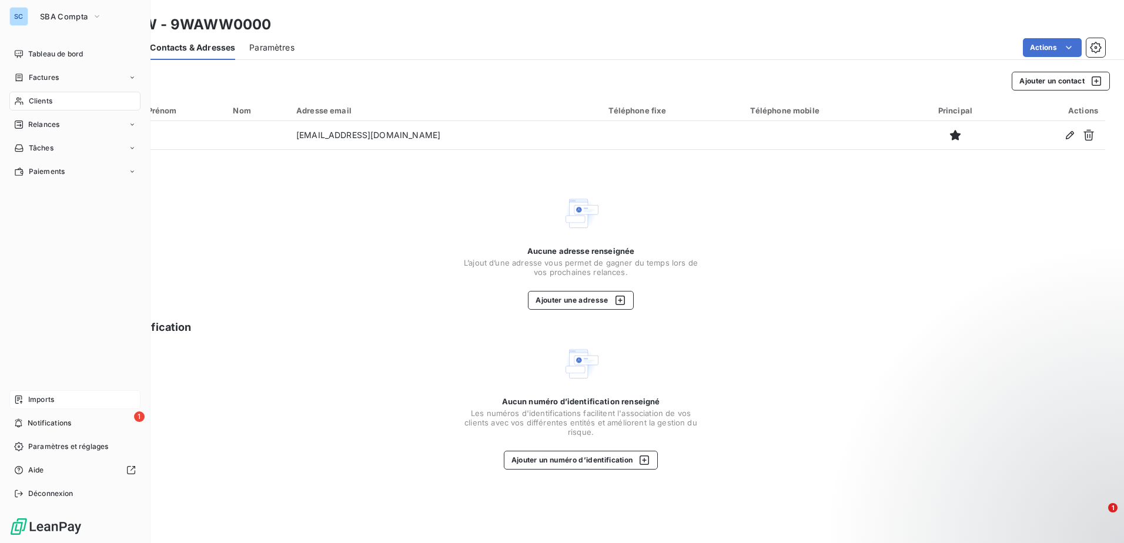
click at [86, 399] on div "Imports" at bounding box center [74, 399] width 131 height 19
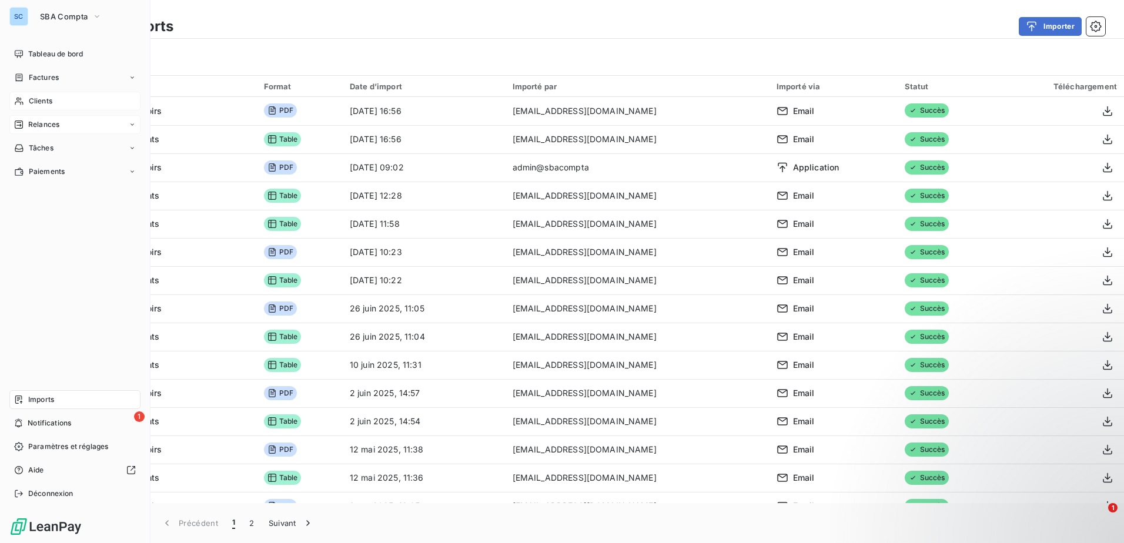
click at [50, 129] on span "Relances" at bounding box center [43, 124] width 31 height 11
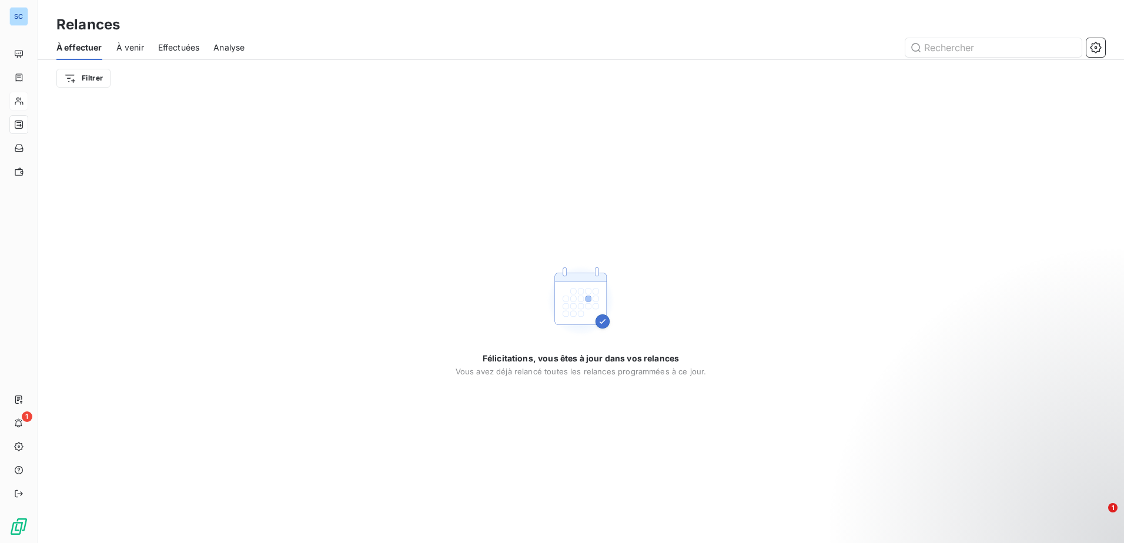
click at [170, 48] on span "Effectuées" at bounding box center [179, 48] width 42 height 12
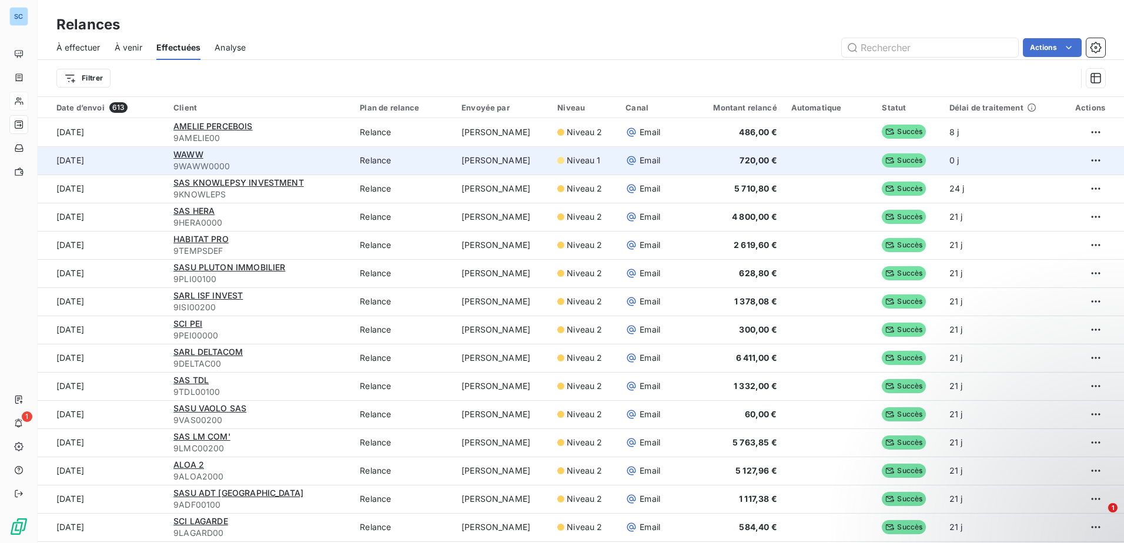
click at [330, 158] on div "WAWW" at bounding box center [259, 155] width 172 height 12
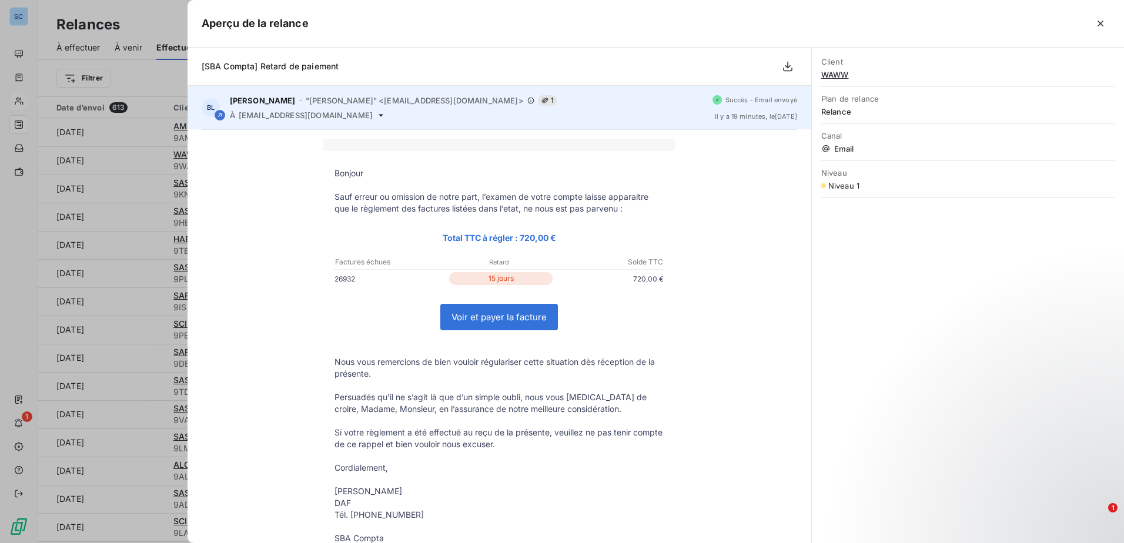
click at [376, 115] on icon at bounding box center [380, 114] width 9 height 9
click at [376, 113] on icon at bounding box center [380, 114] width 9 height 9
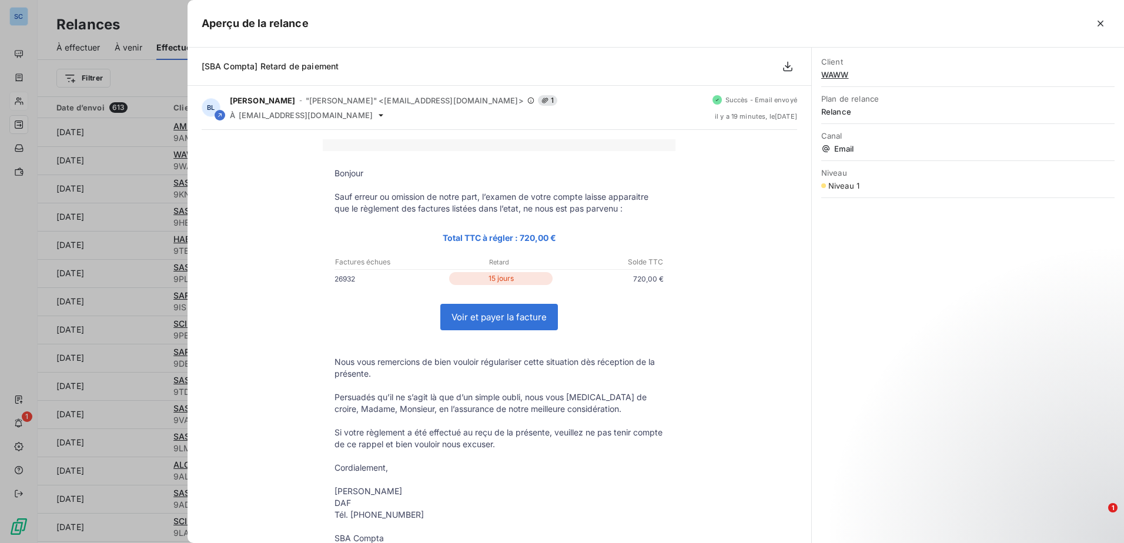
drag, startPoint x: 383, startPoint y: 34, endPoint x: 274, endPoint y: 170, distance: 174.7
click at [274, 170] on div "Bonjour Sauf erreur ou omission de notre part, l’examen de votre compte laisse …" at bounding box center [499, 433] width 595 height 589
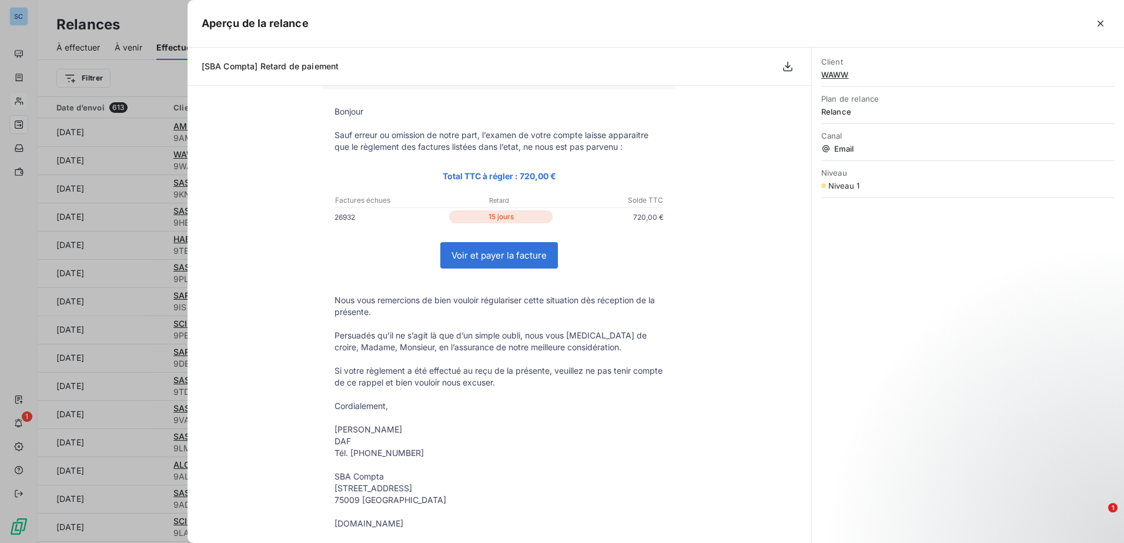
scroll to position [234, 0]
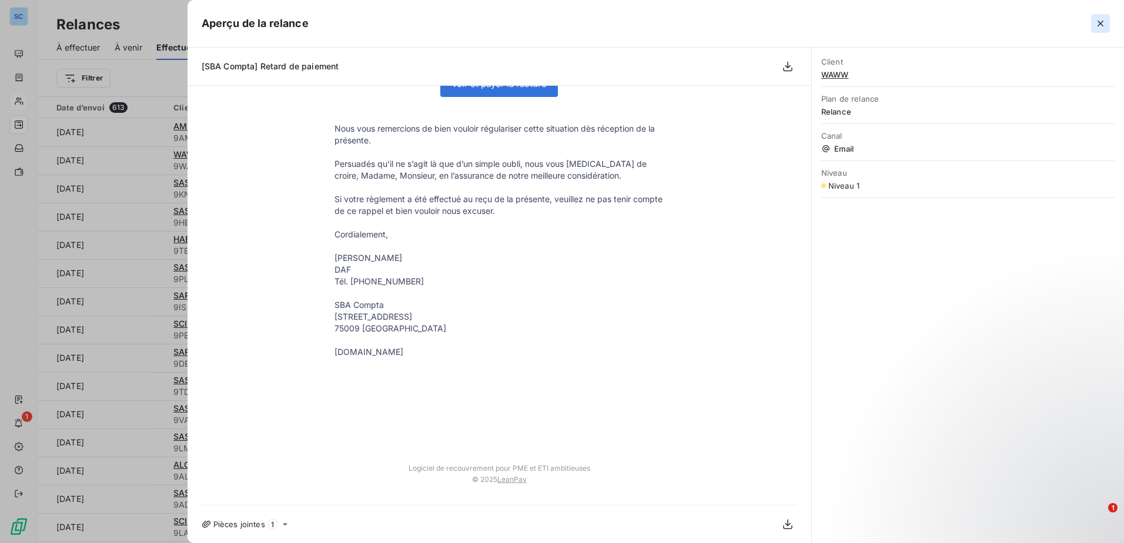
click at [1104, 27] on icon "button" at bounding box center [1100, 24] width 12 height 12
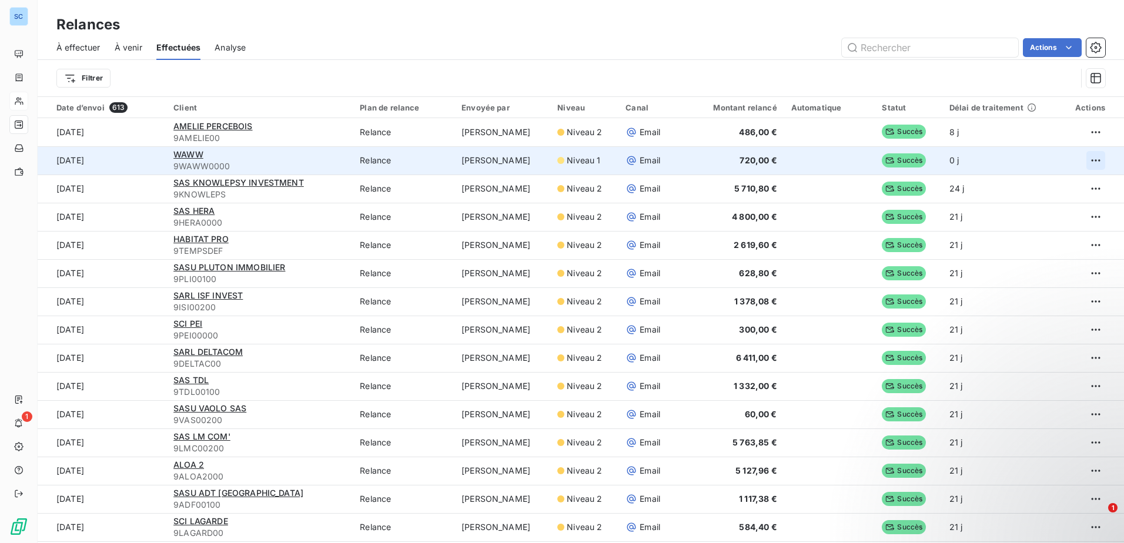
click at [1080, 159] on html "SC 1 Relances À effectuer À venir Effectuées Analyse Actions Filtrer Date d’env…" at bounding box center [562, 271] width 1124 height 543
click at [1033, 192] on div "Renvoyer la relance" at bounding box center [1033, 186] width 105 height 19
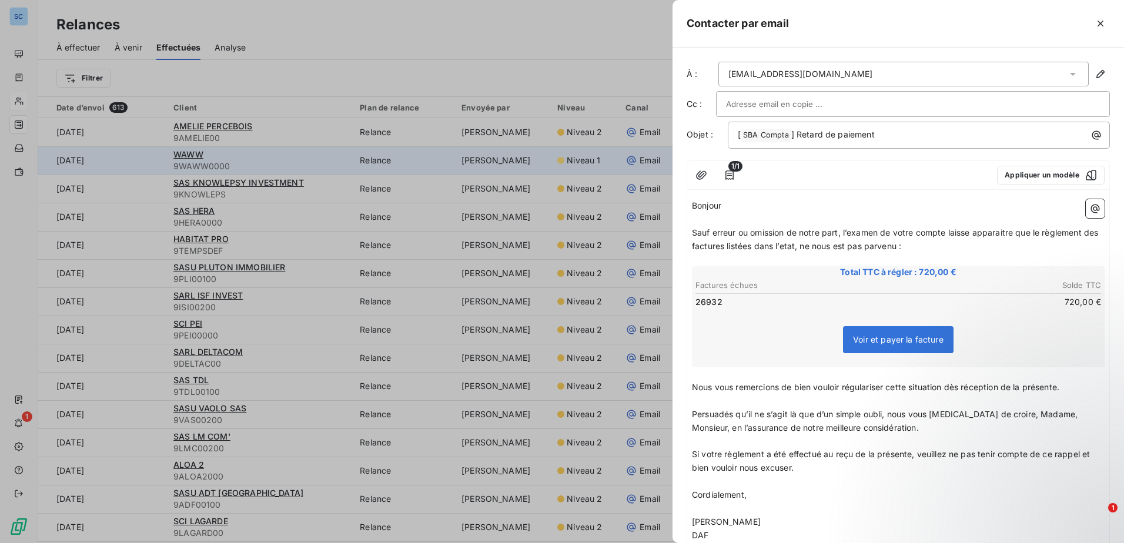
click at [907, 341] on span "Voir et payer la facture" at bounding box center [898, 339] width 91 height 10
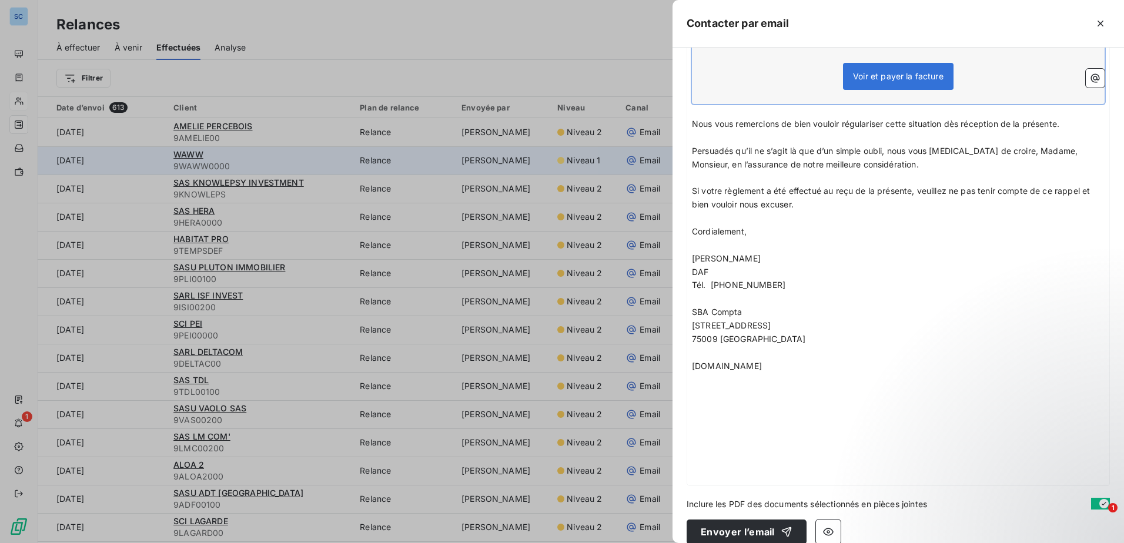
scroll to position [279, 0]
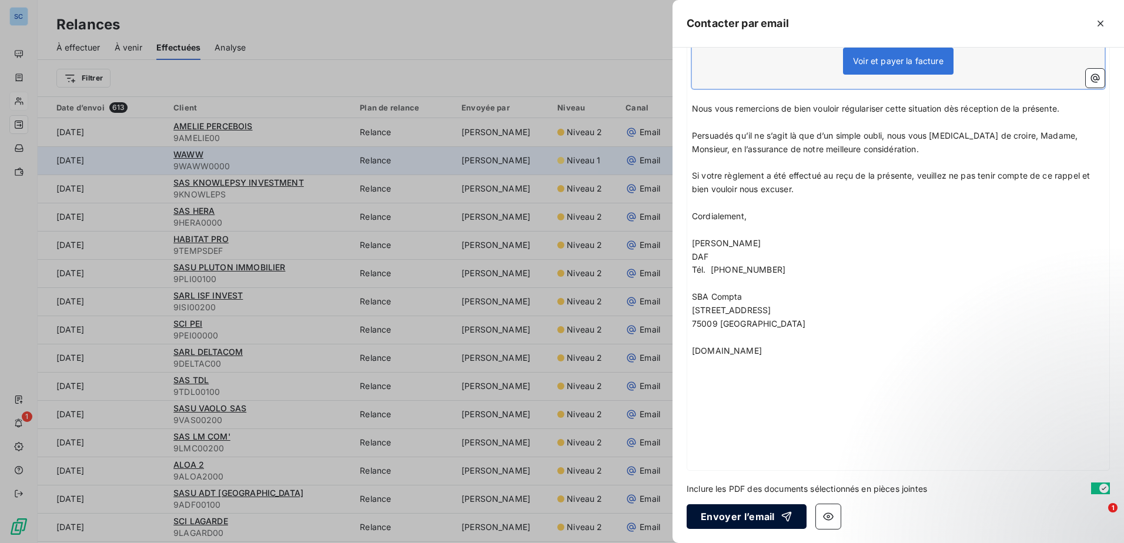
click at [745, 520] on button "Envoyer l’email" at bounding box center [746, 516] width 120 height 25
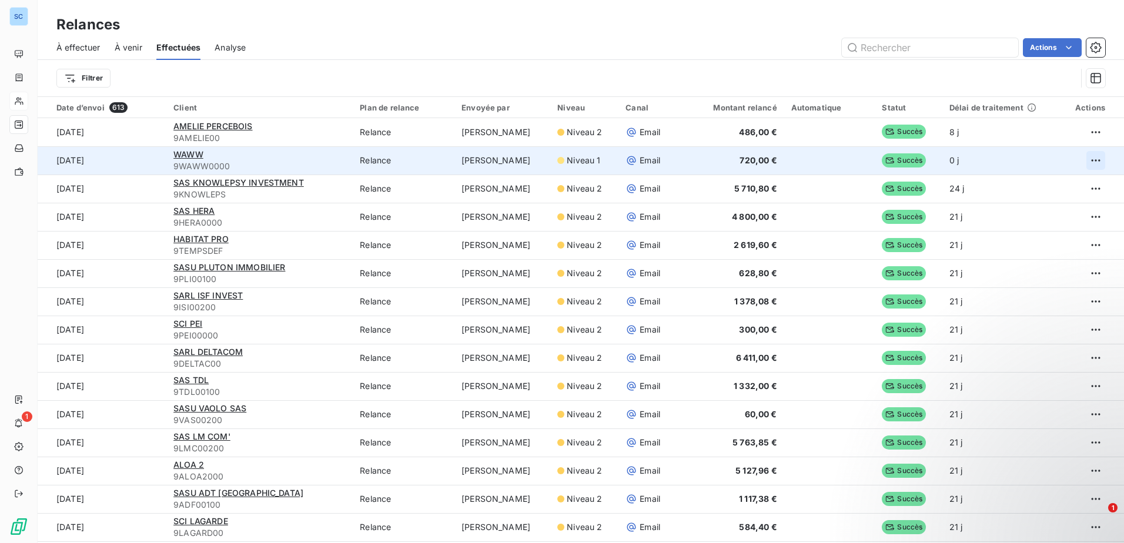
click at [1075, 162] on html "SC 1 Relances À effectuer À venir Effectuées Analyse Actions Filtrer Date d’env…" at bounding box center [562, 271] width 1124 height 543
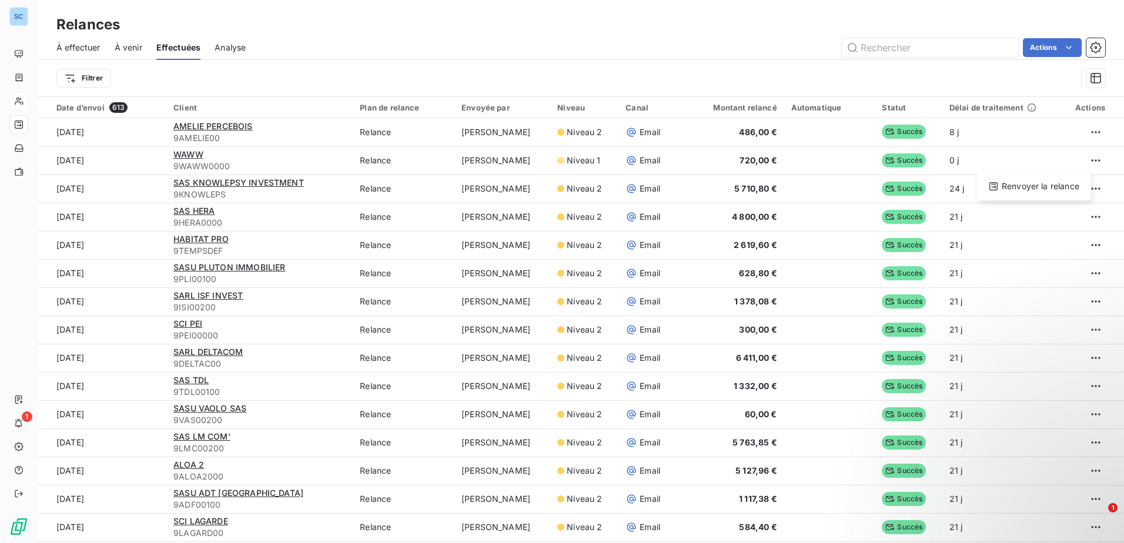
click at [764, 68] on html "SC 1 Relances À effectuer À venir Effectuées Analyse Actions Filtrer Date d’env…" at bounding box center [562, 271] width 1124 height 543
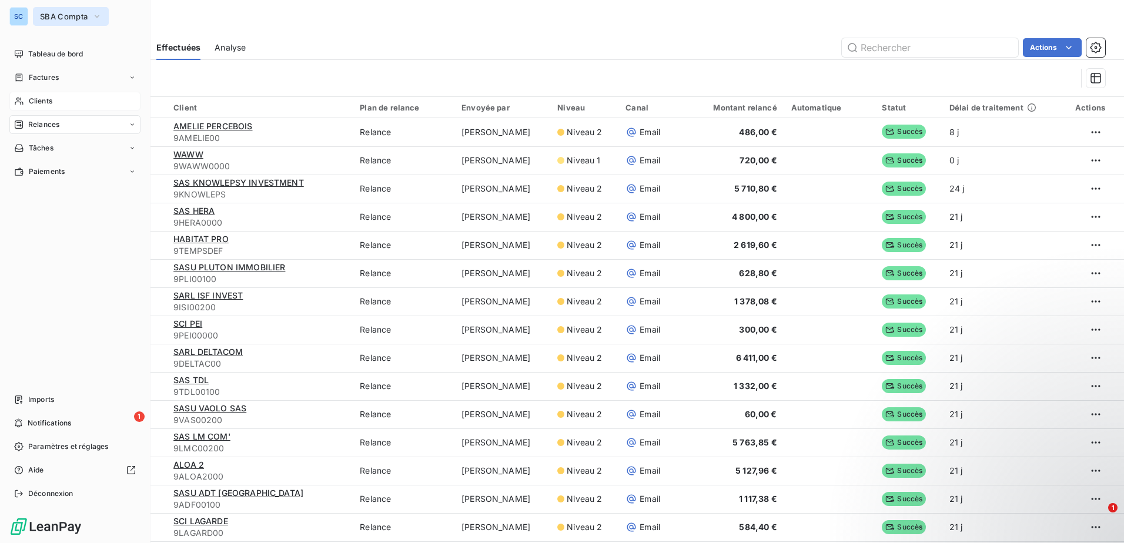
drag, startPoint x: 46, startPoint y: 19, endPoint x: 48, endPoint y: 26, distance: 7.3
click at [46, 19] on span "SBA Compta" at bounding box center [64, 16] width 48 height 9
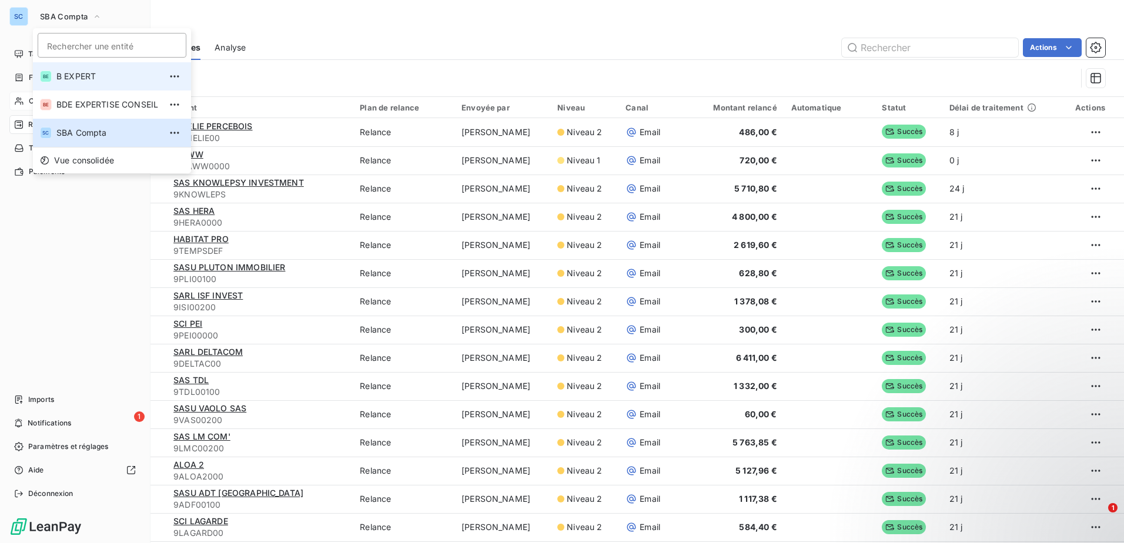
click at [99, 86] on li "BE B EXPERT" at bounding box center [112, 76] width 158 height 28
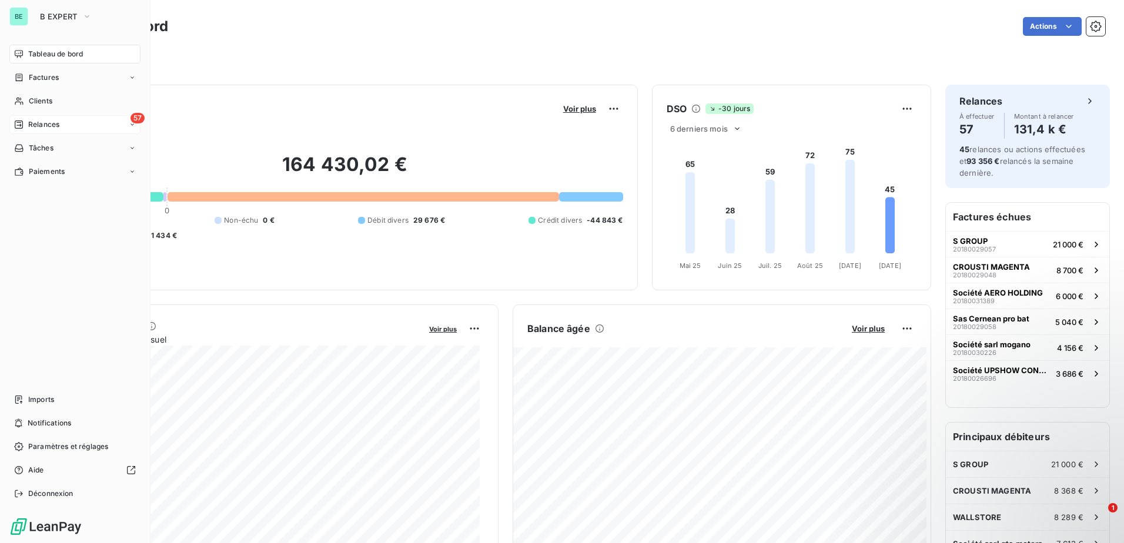
click at [74, 122] on div "57 Relances" at bounding box center [74, 124] width 131 height 19
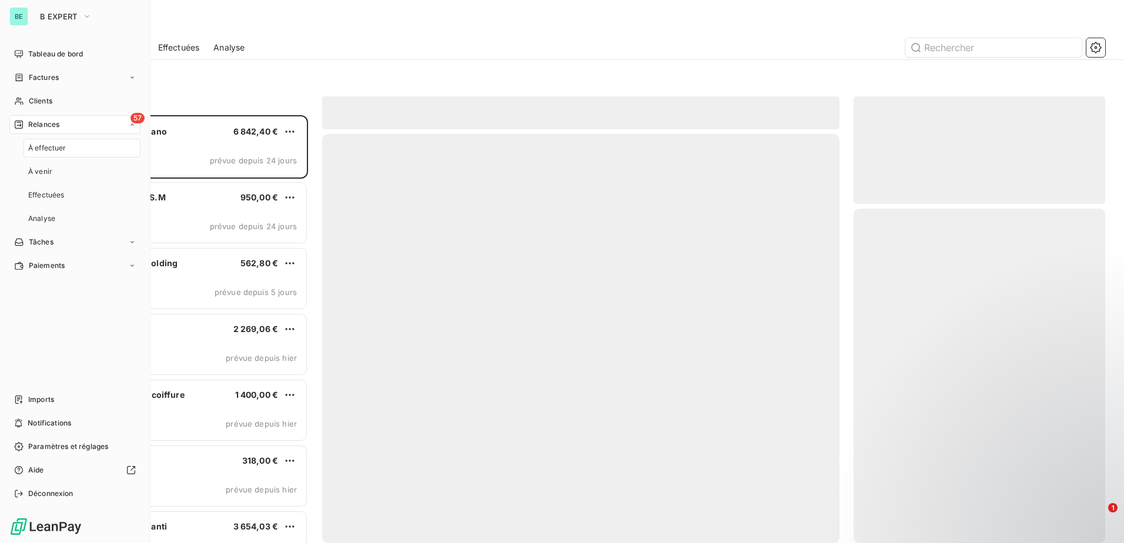
scroll to position [419, 243]
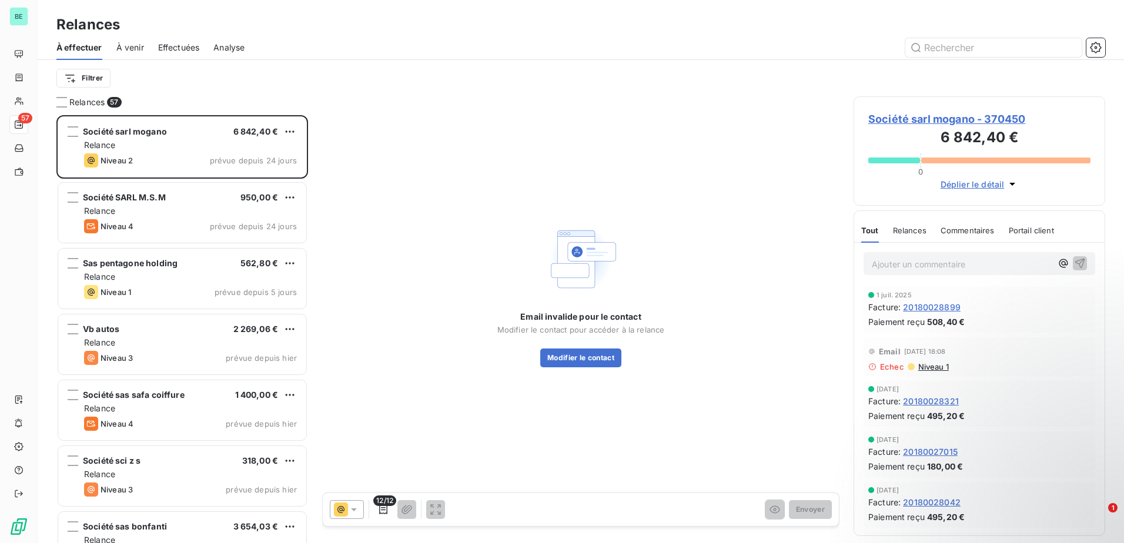
click at [125, 46] on span "À venir" at bounding box center [130, 48] width 28 height 12
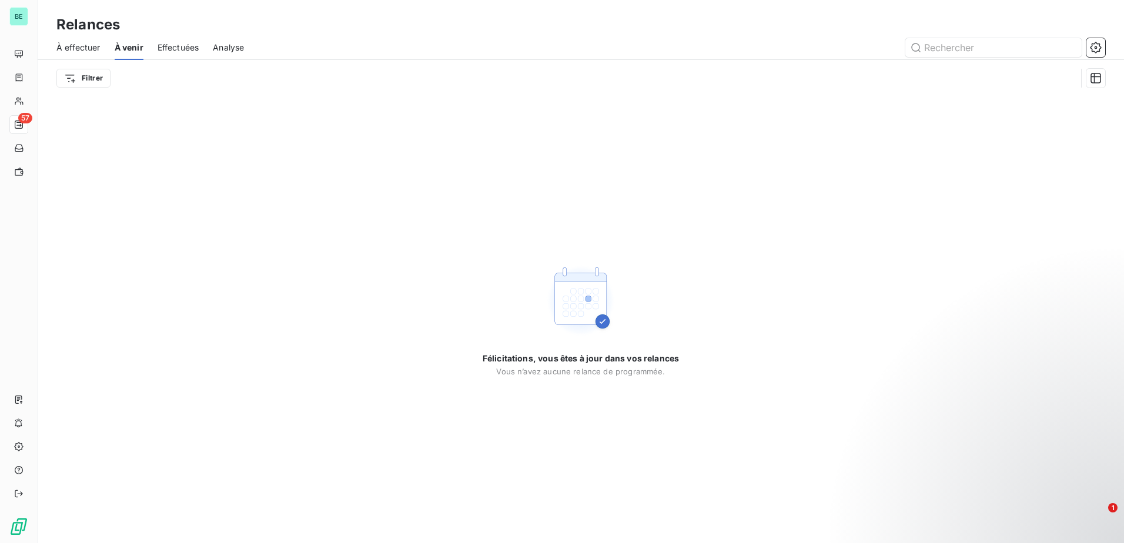
click at [162, 46] on span "Effectuées" at bounding box center [178, 48] width 42 height 12
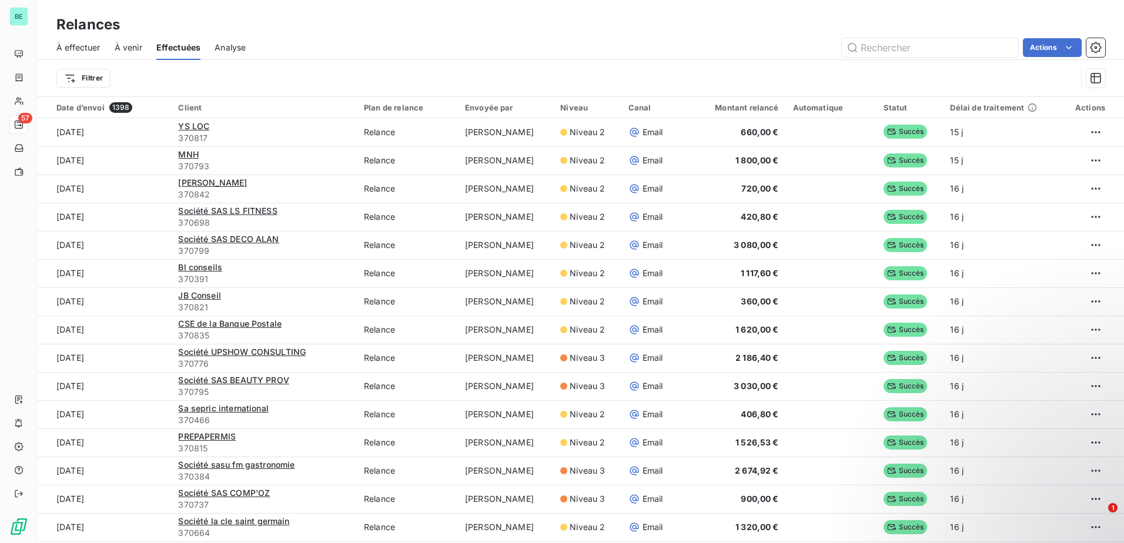
click at [68, 46] on span "À effectuer" at bounding box center [78, 48] width 44 height 12
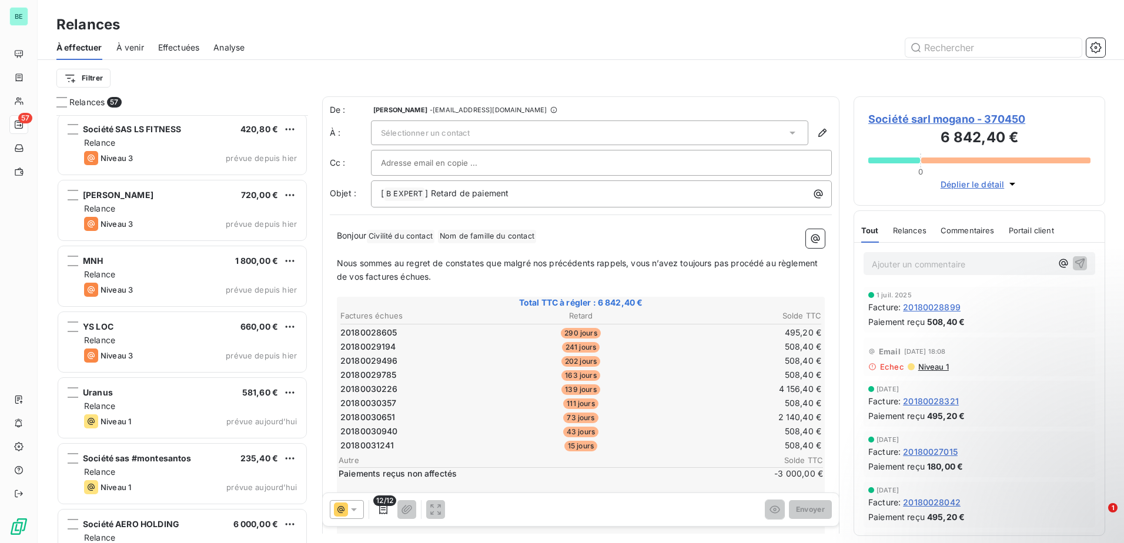
scroll to position [3325, 0]
